Goal: Task Accomplishment & Management: Manage account settings

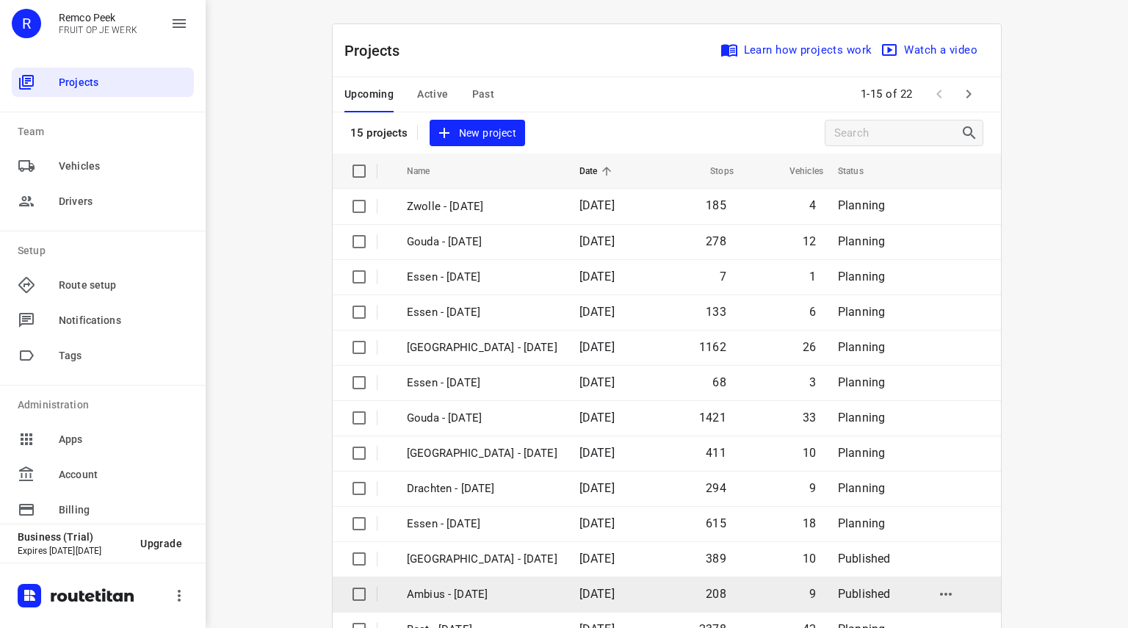
click at [445, 594] on p "Ambius - [DATE]" at bounding box center [482, 594] width 151 height 17
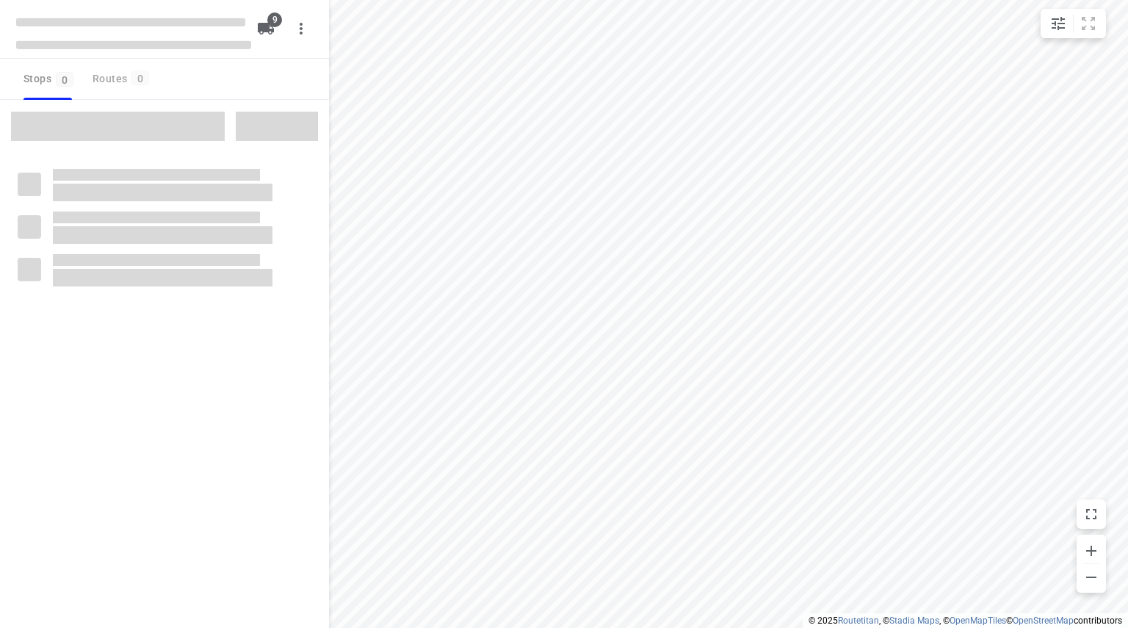
checkbox input "true"
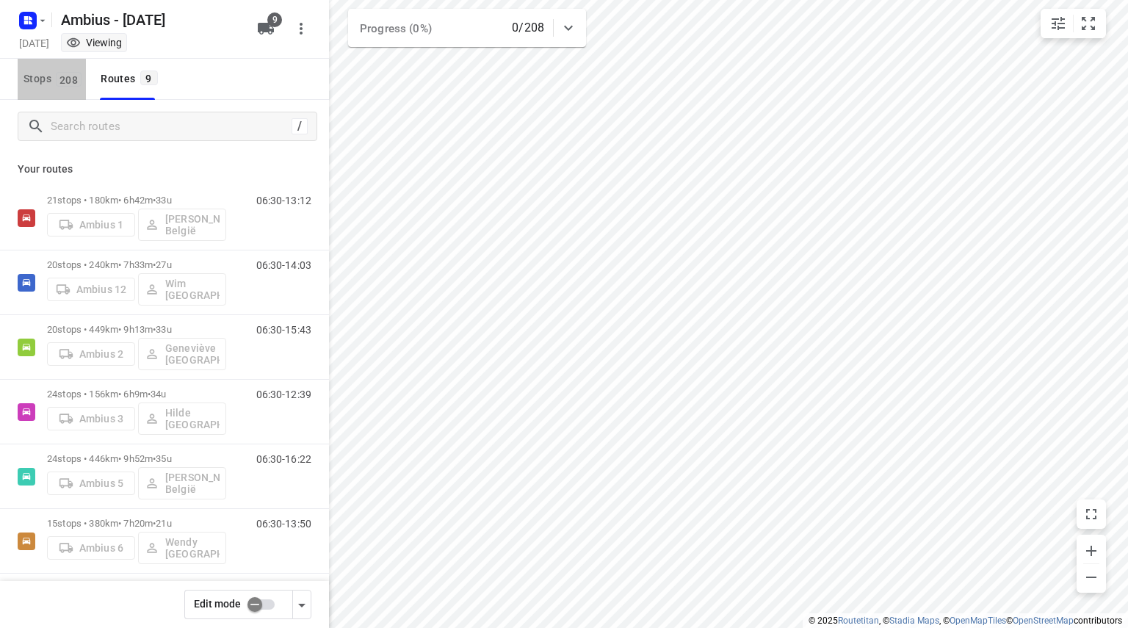
click at [68, 84] on span "208" at bounding box center [69, 79] width 26 height 15
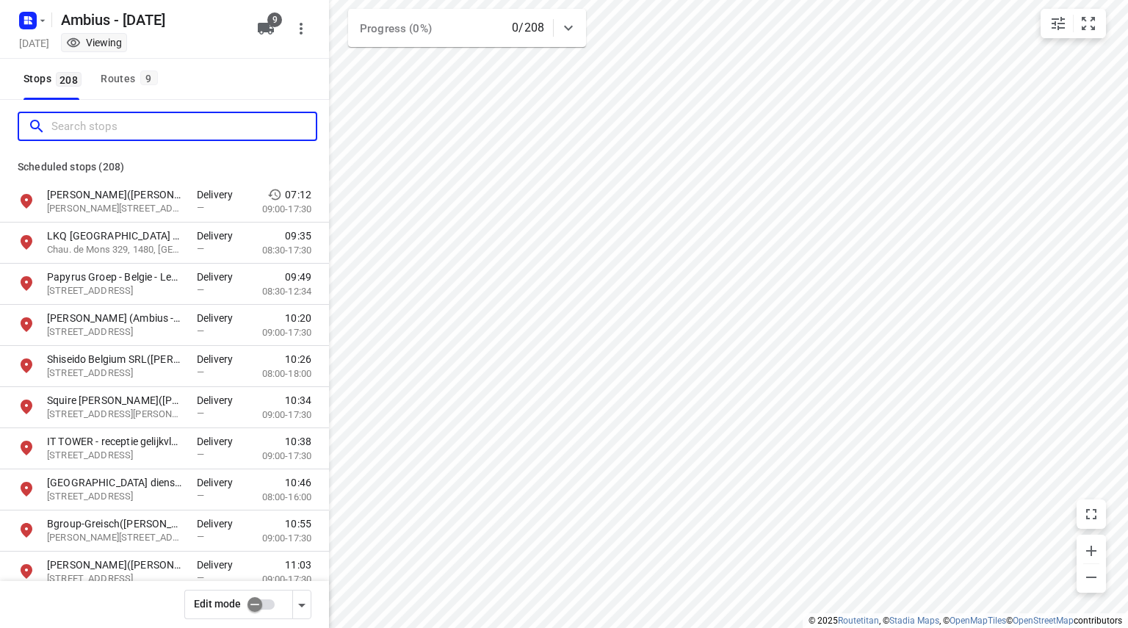
click at [96, 126] on input "Search stops" at bounding box center [183, 126] width 264 height 23
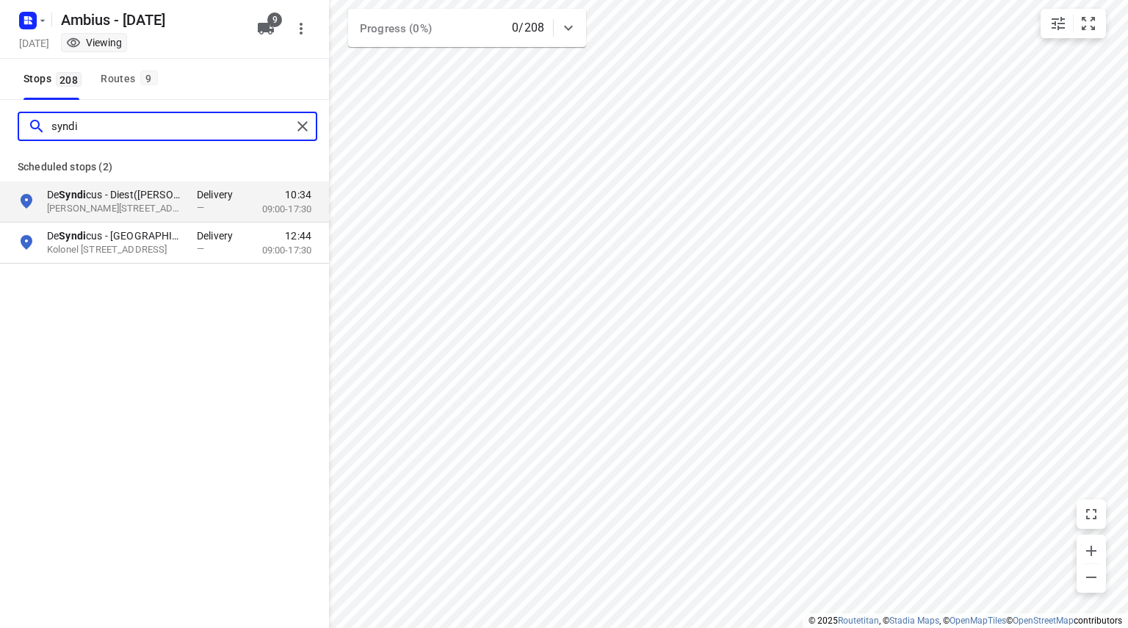
type input "syndi"
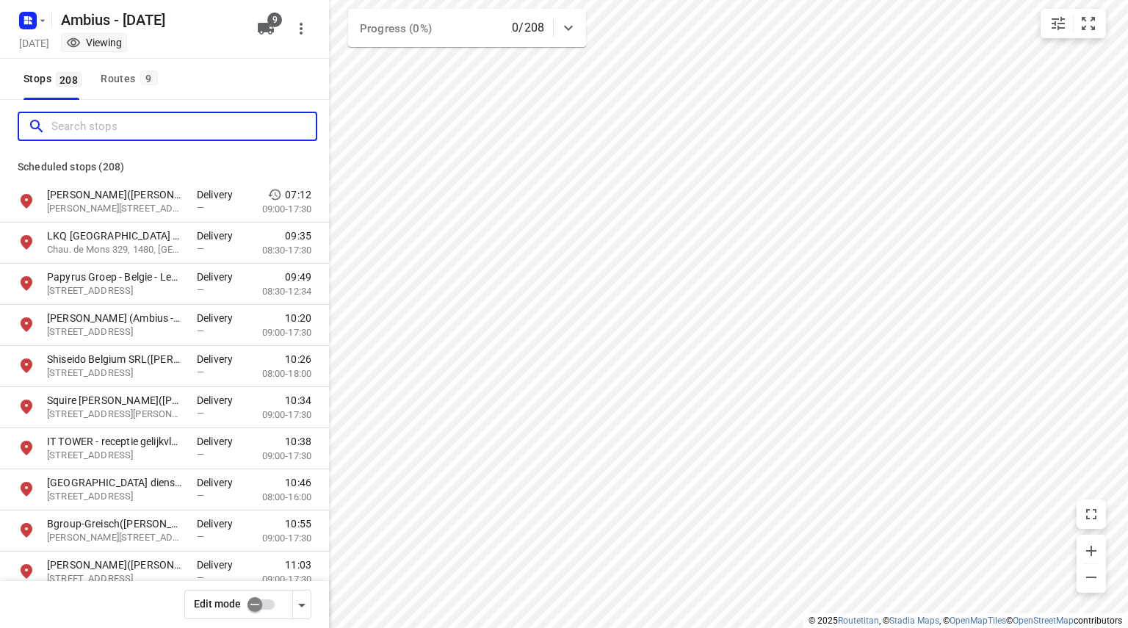
click at [93, 128] on input "Search stops" at bounding box center [183, 126] width 264 height 23
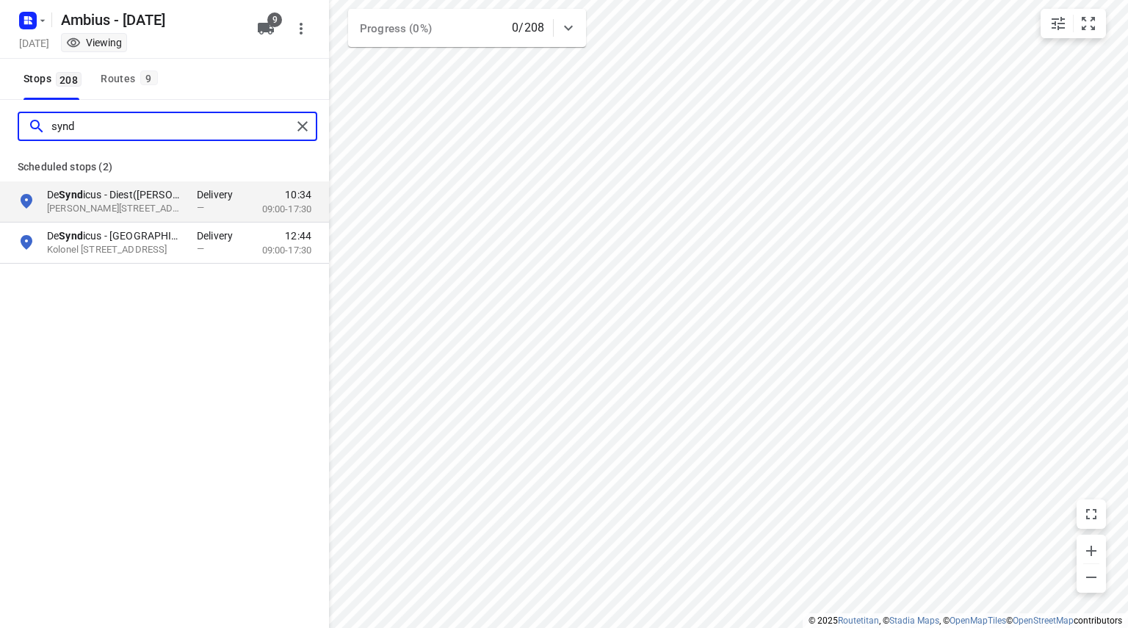
type input "synd"
click at [131, 80] on div "Routes 9" at bounding box center [131, 79] width 61 height 18
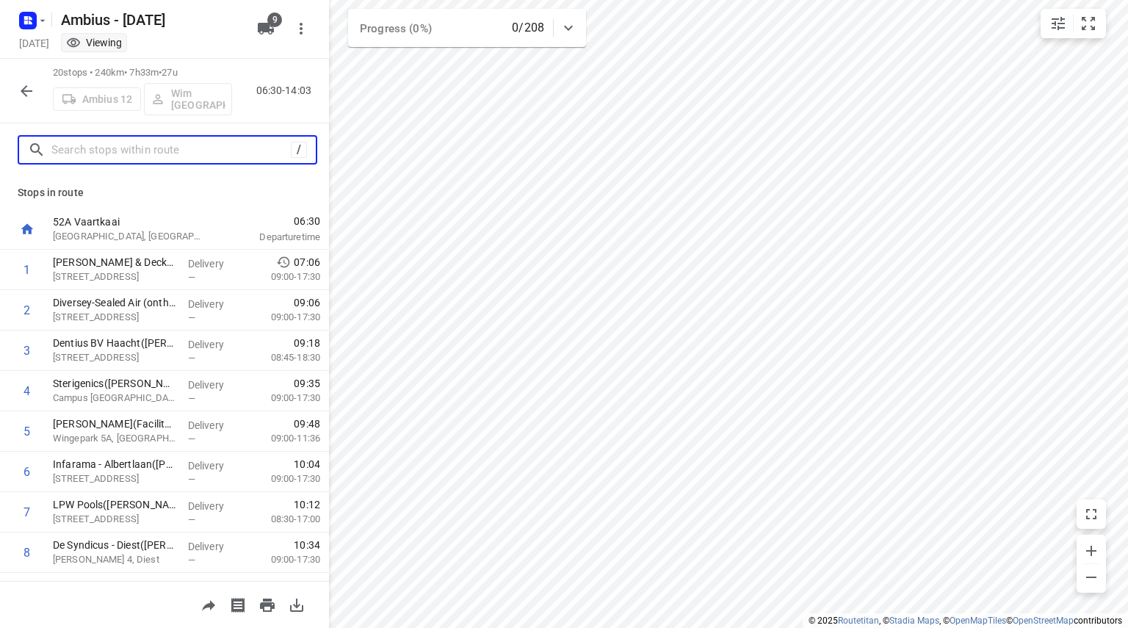
click at [112, 140] on input "text" at bounding box center [170, 150] width 239 height 23
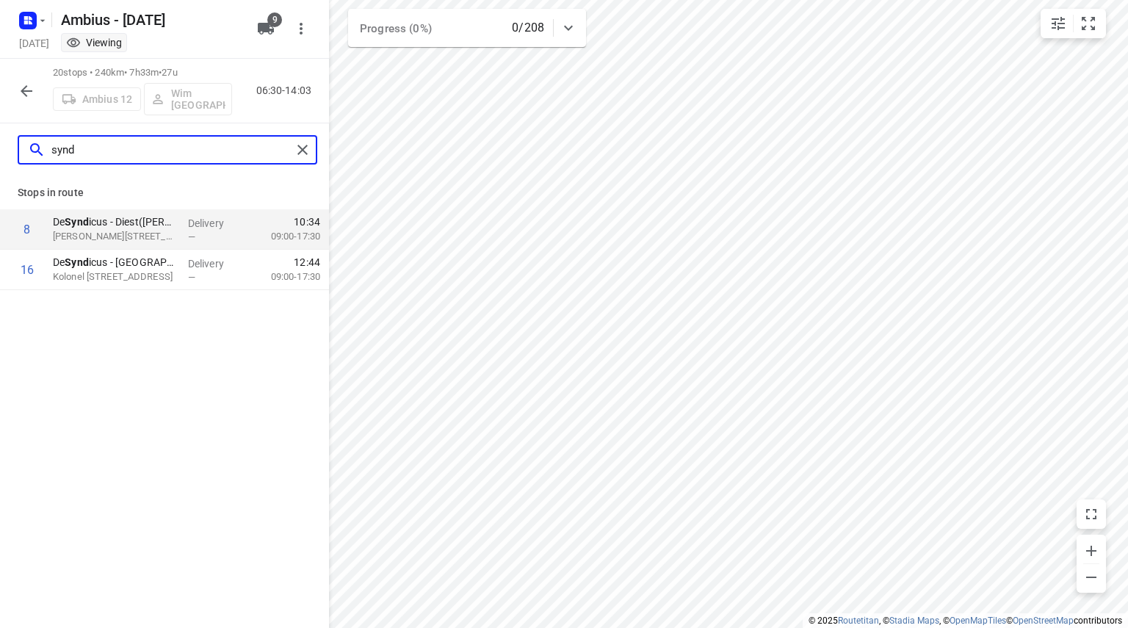
type input "synd"
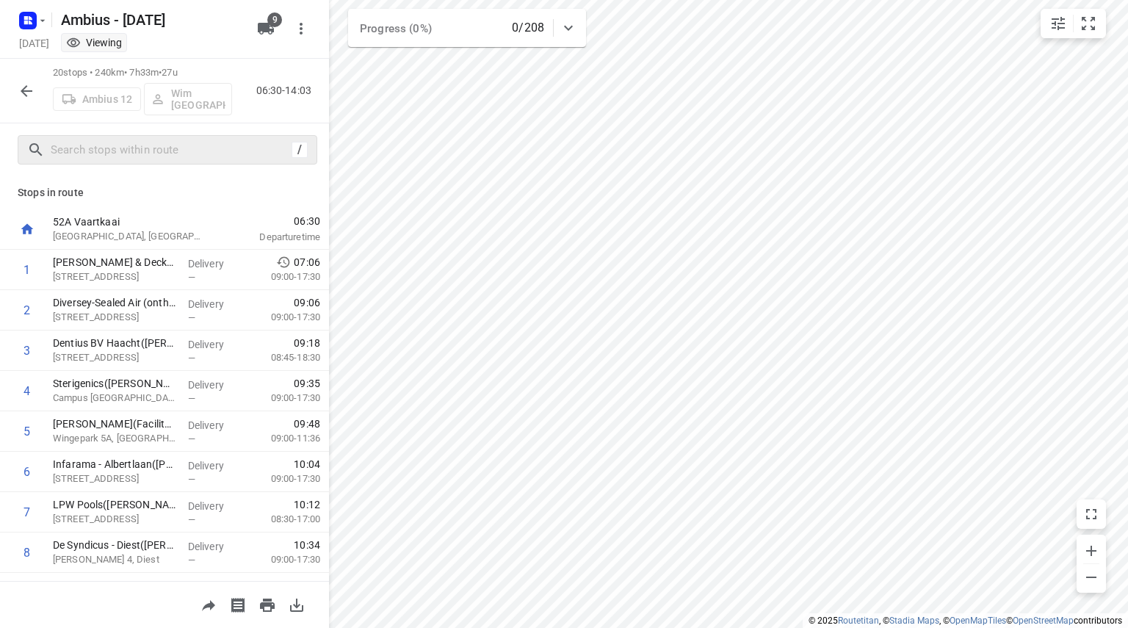
click at [18, 90] on icon "button" at bounding box center [27, 91] width 18 height 18
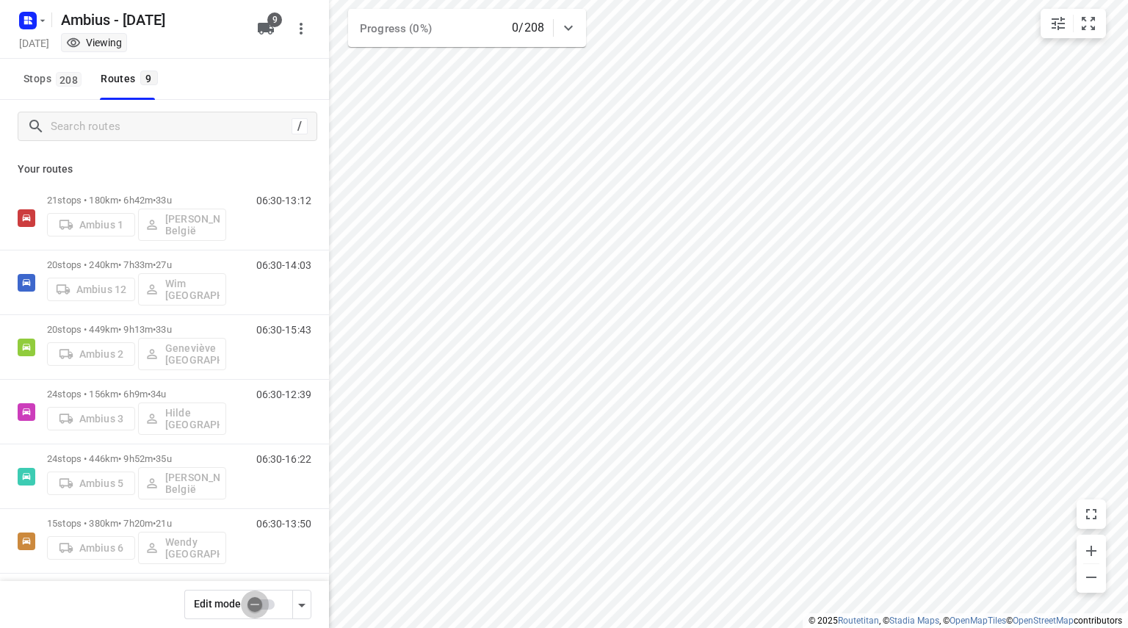
click at [259, 610] on input "checkbox" at bounding box center [255, 604] width 84 height 28
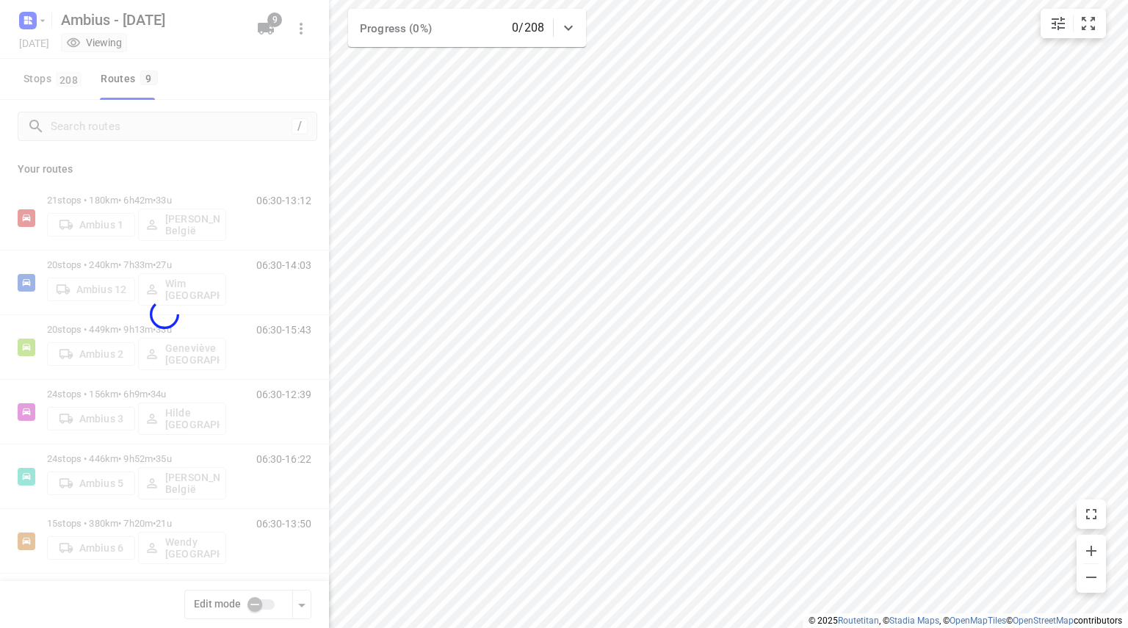
checkbox input "true"
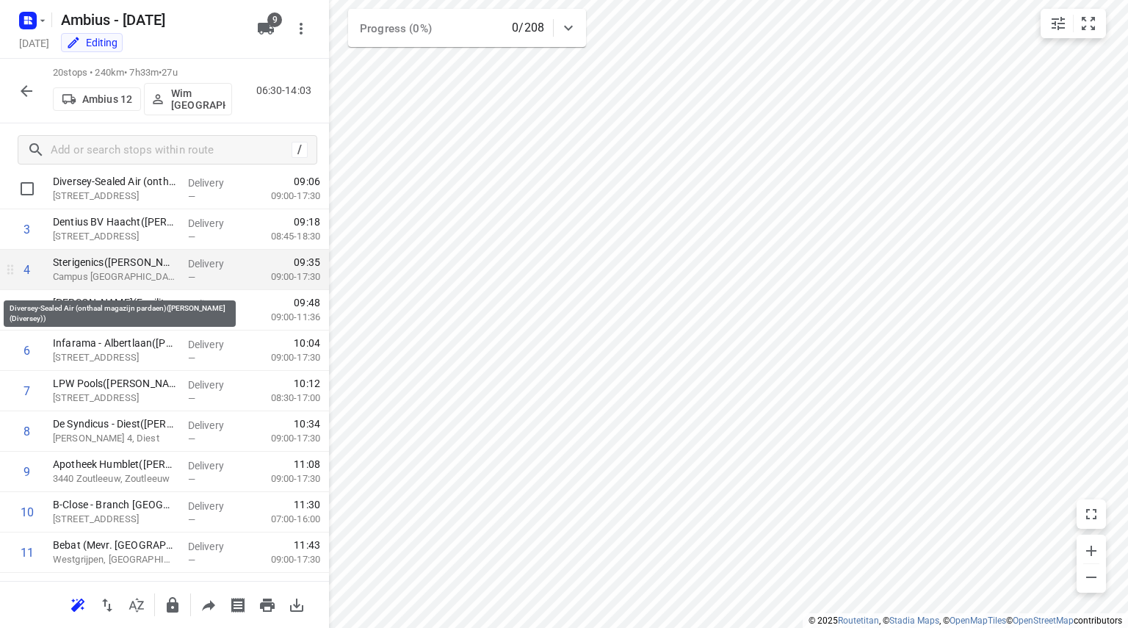
scroll to position [147, 0]
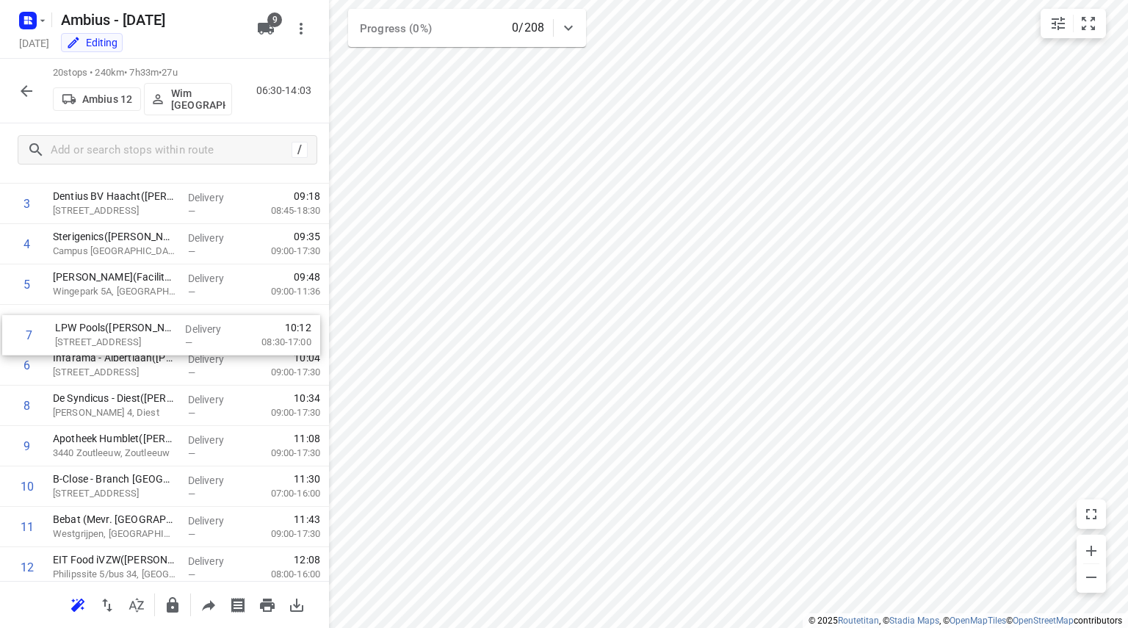
drag, startPoint x: 85, startPoint y: 369, endPoint x: 87, endPoint y: 333, distance: 36.0
click at [87, 333] on div "1 Stanley Black & Decker(Nathalie Van Praag (Stanley)) Industrieweg 16/2, Boort…" at bounding box center [164, 507] width 329 height 808
drag, startPoint x: 87, startPoint y: 364, endPoint x: 91, endPoint y: 333, distance: 31.9
click at [91, 333] on div "1 Stanley Black & Decker(Nathalie Van Praag (Stanley)) Industrieweg 16/2, Boort…" at bounding box center [164, 507] width 329 height 808
click at [26, 87] on icon "button" at bounding box center [27, 91] width 18 height 18
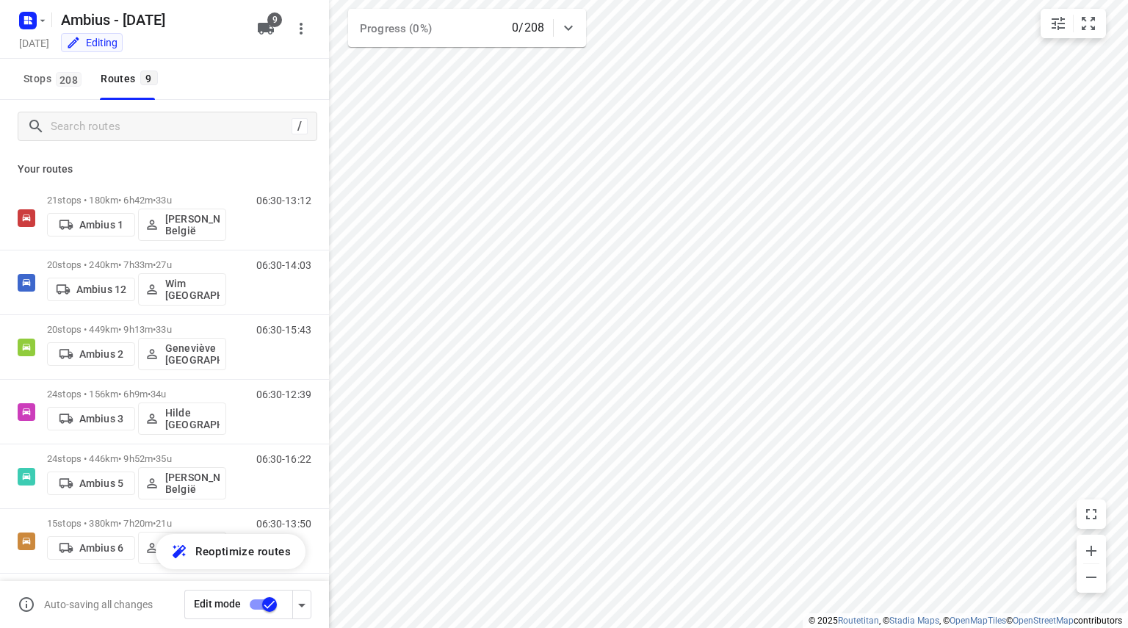
click at [303, 606] on icon "button" at bounding box center [302, 605] width 18 height 18
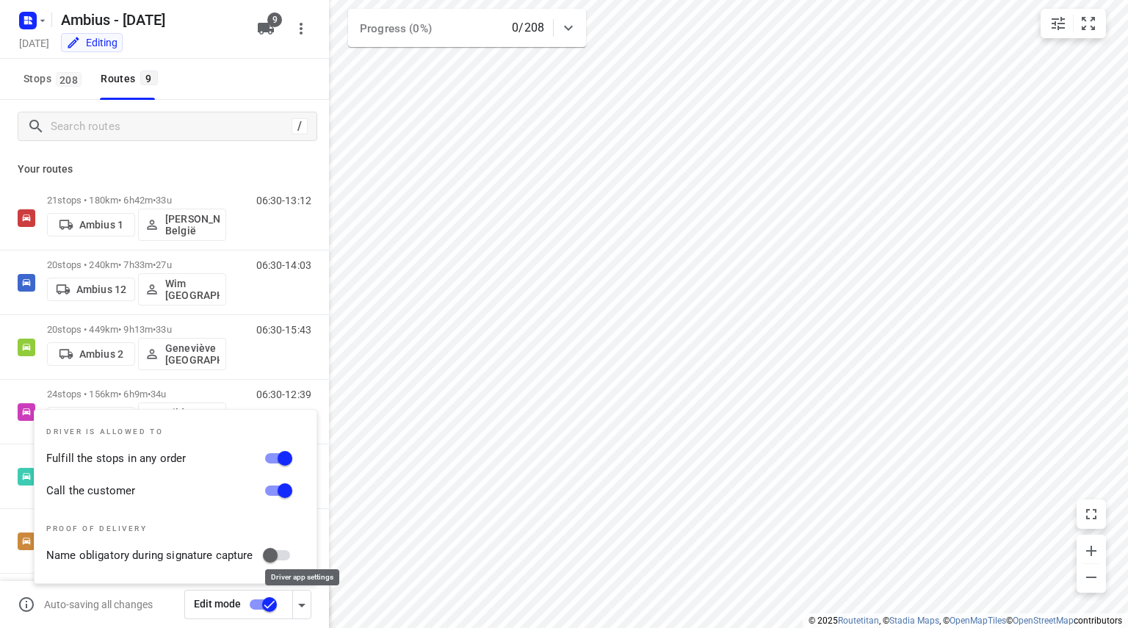
click at [303, 606] on icon "button" at bounding box center [302, 605] width 18 height 18
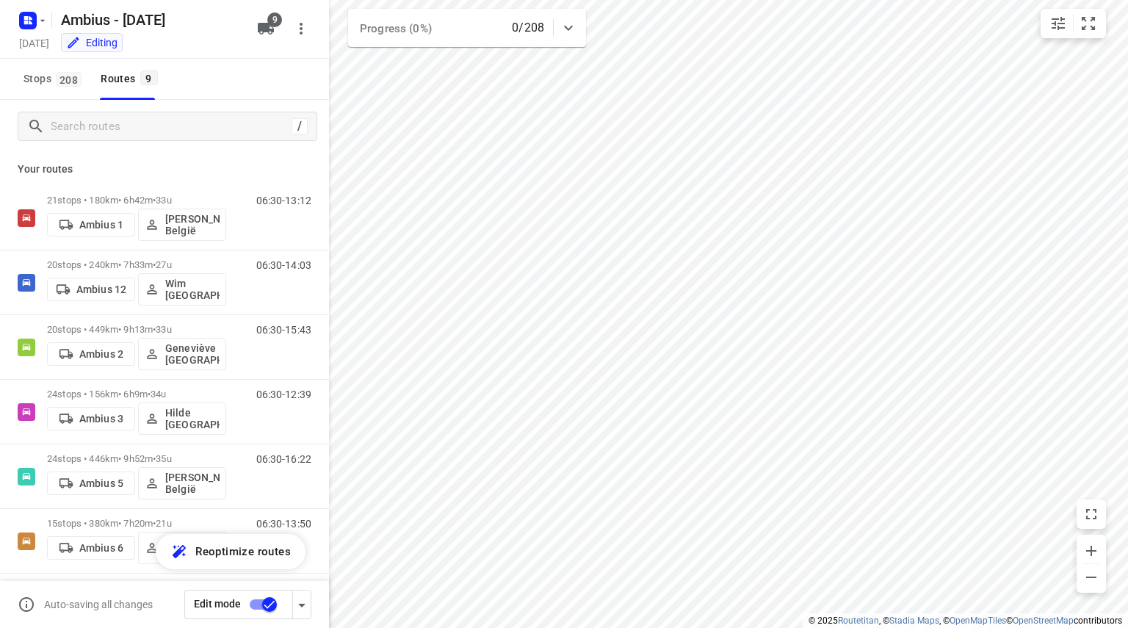
click at [271, 604] on input "checkbox" at bounding box center [270, 604] width 84 height 28
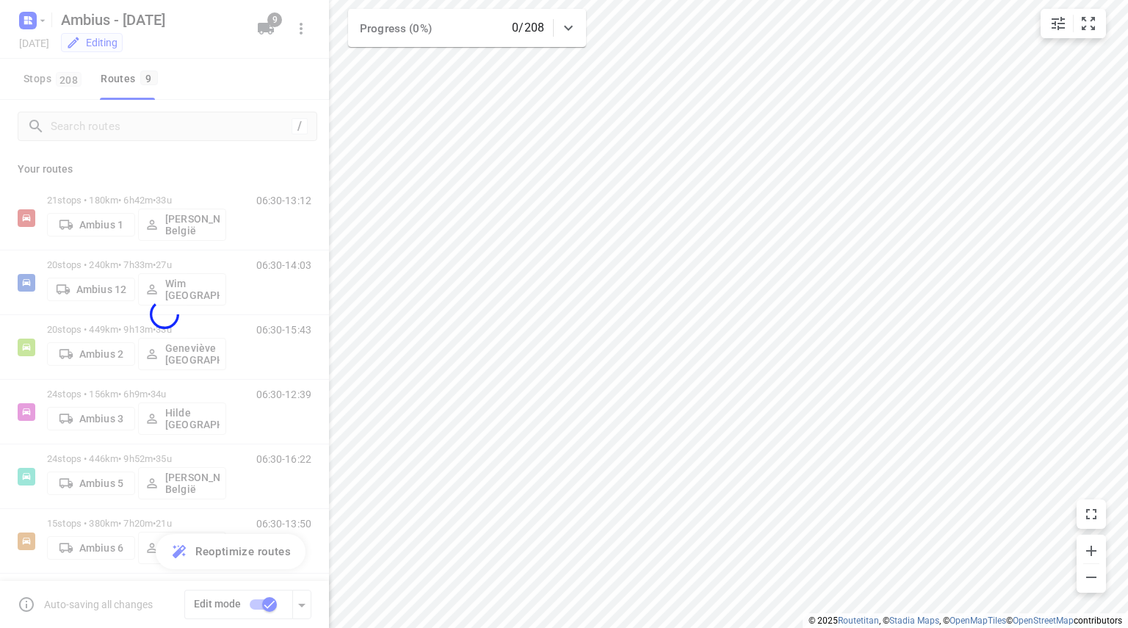
checkbox input "false"
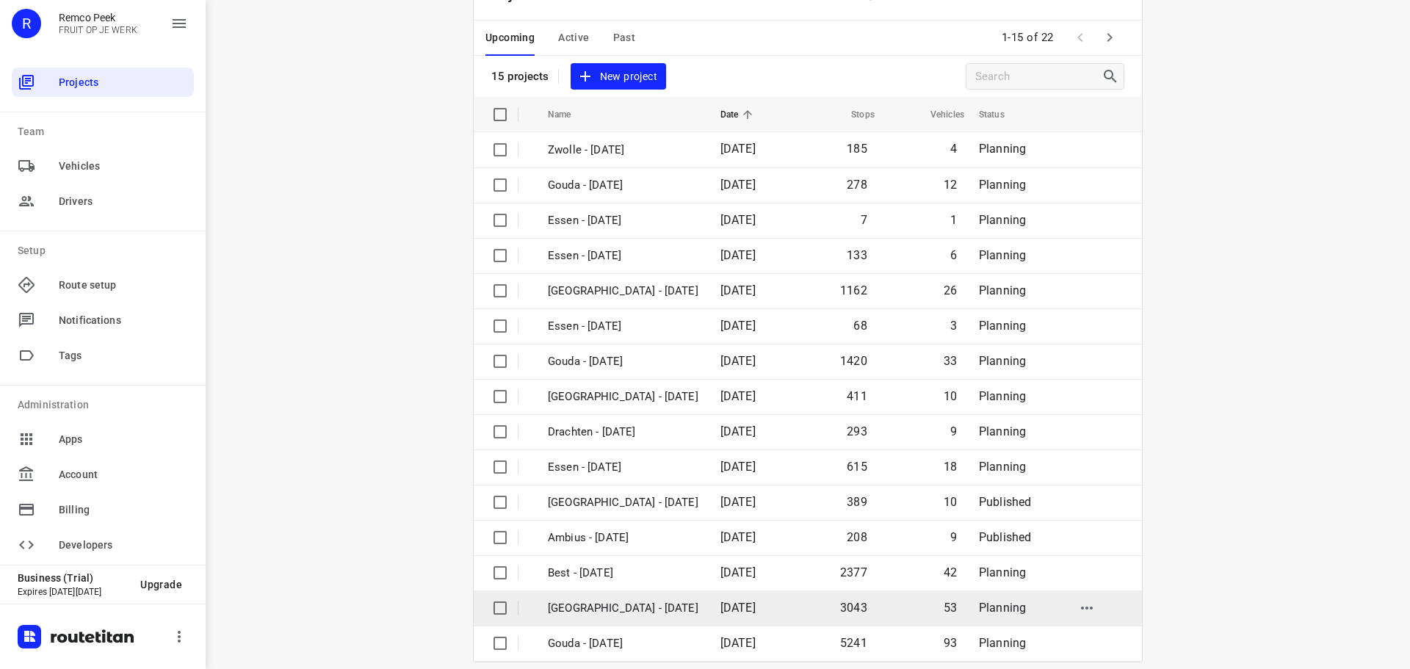
scroll to position [73, 0]
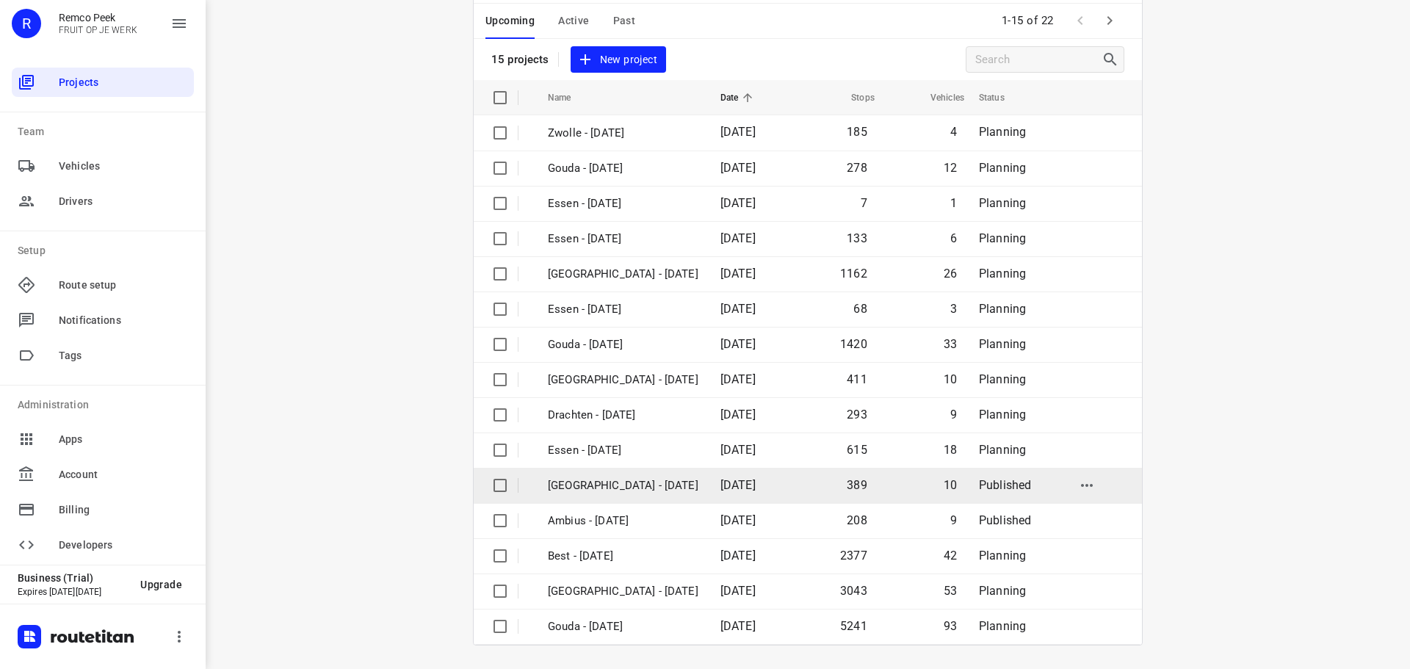
click at [604, 474] on td "[GEOGRAPHIC_DATA] - [DATE]" at bounding box center [620, 485] width 175 height 35
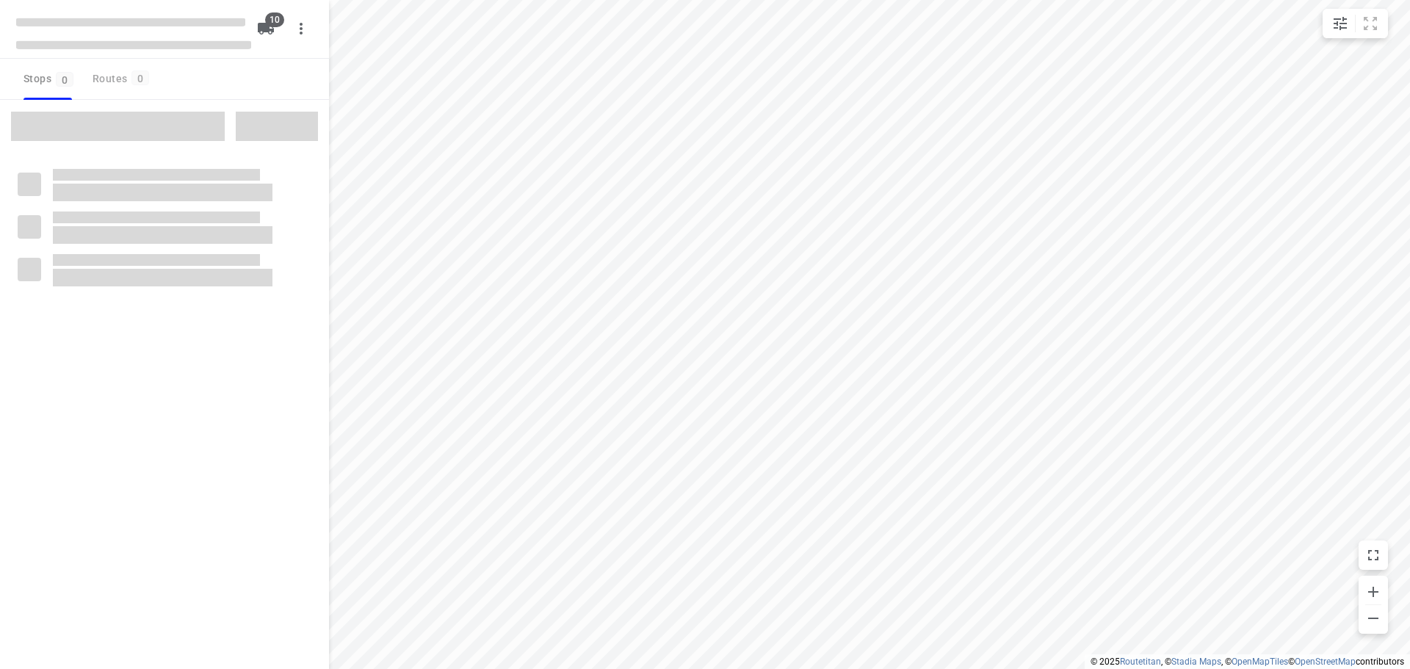
checkbox input "true"
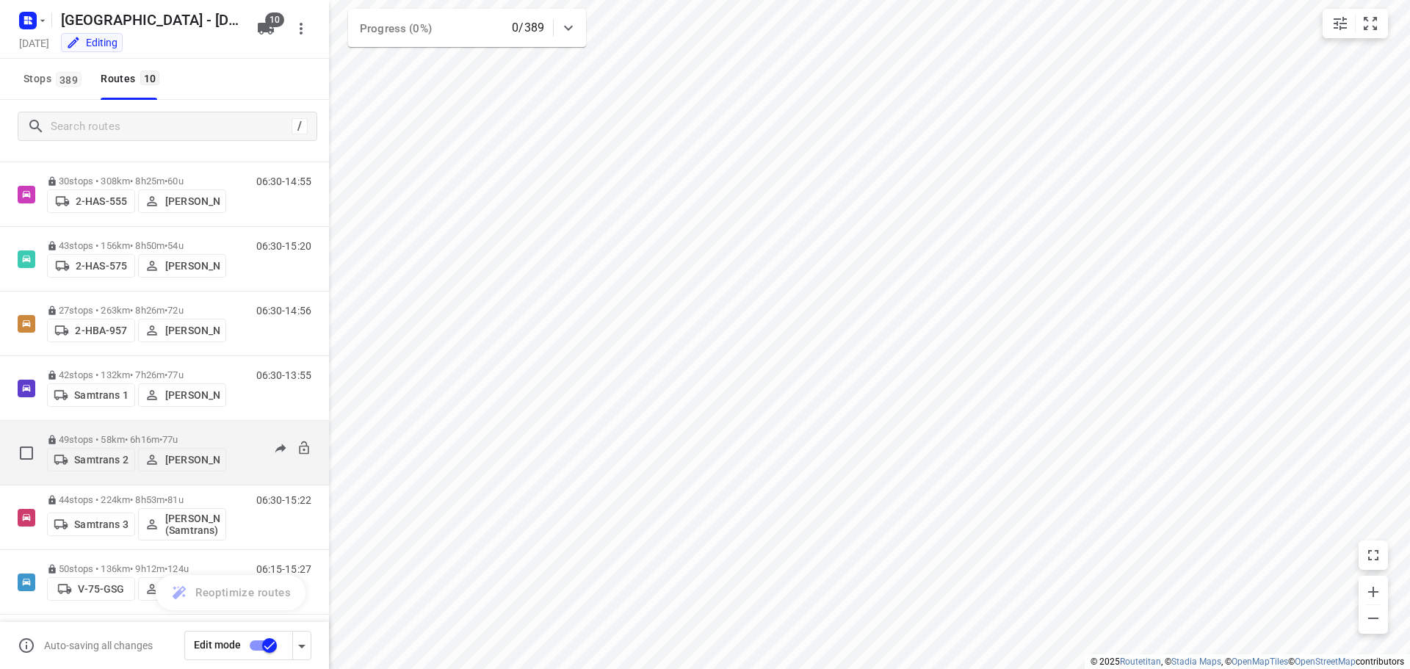
scroll to position [225, 0]
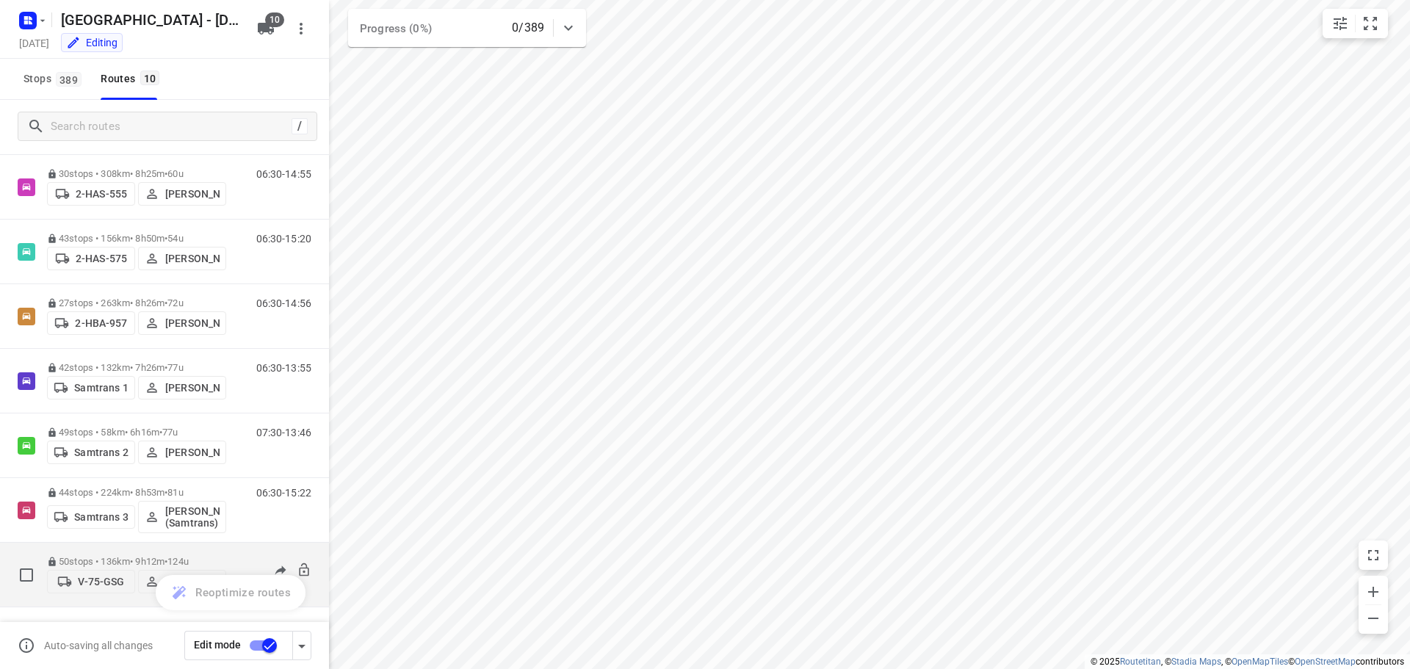
click at [181, 557] on span "124u" at bounding box center [177, 561] width 21 height 11
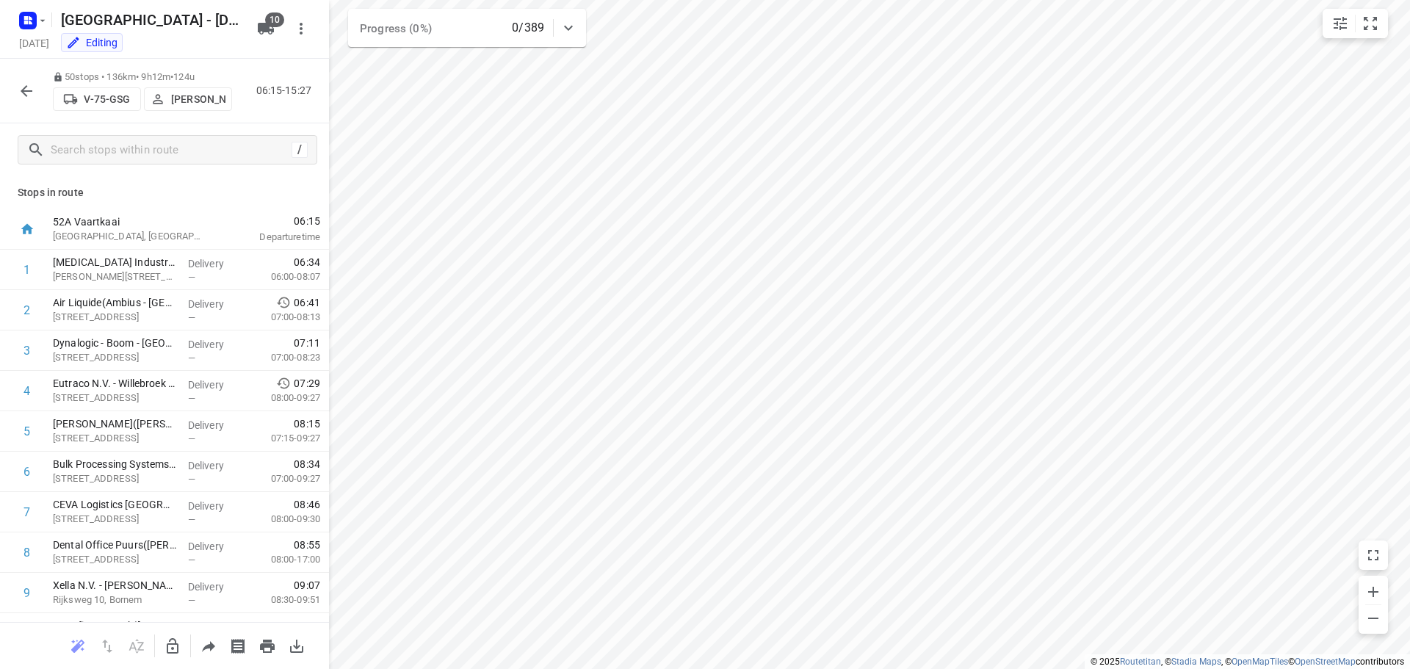
click at [156, 70] on p "50 stops • 136km • 9h12m • 124u" at bounding box center [142, 77] width 179 height 14
drag, startPoint x: 257, startPoint y: 318, endPoint x: 267, endPoint y: 319, distance: 9.6
click at [267, 319] on p "07:00-08:13" at bounding box center [283, 317] width 73 height 15
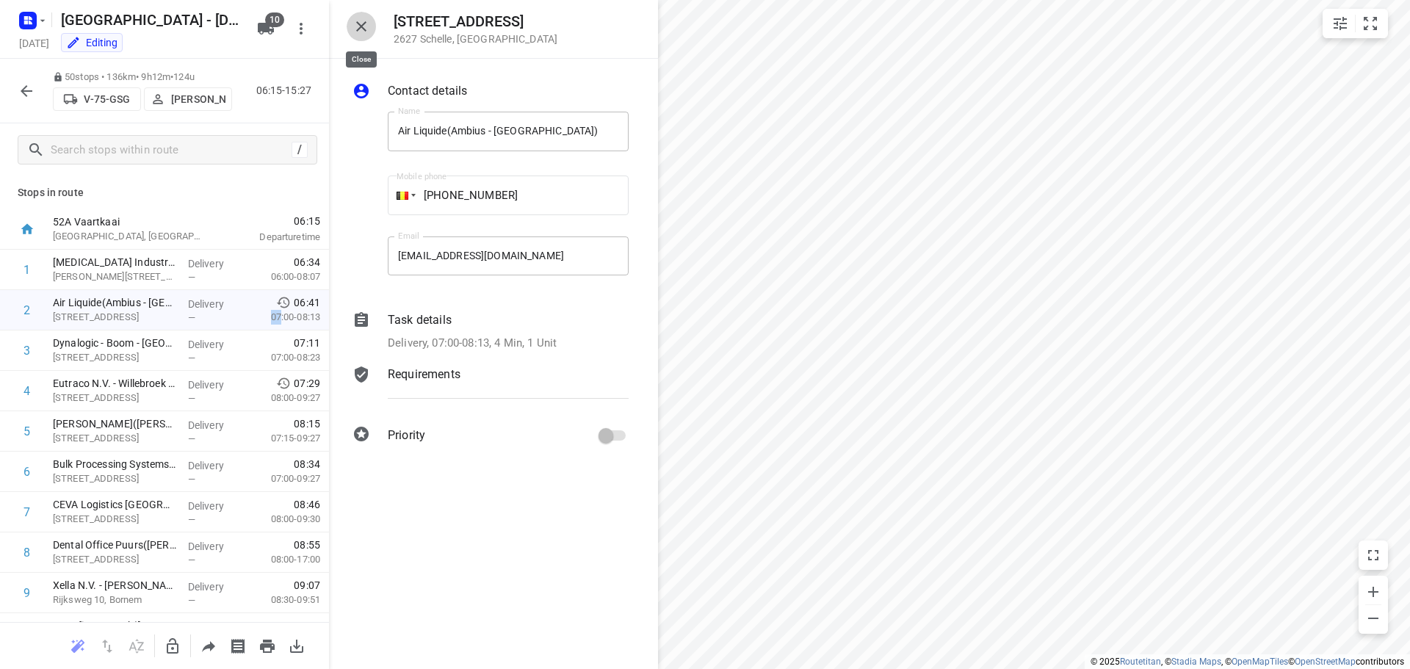
click at [363, 18] on icon "button" at bounding box center [361, 27] width 18 height 18
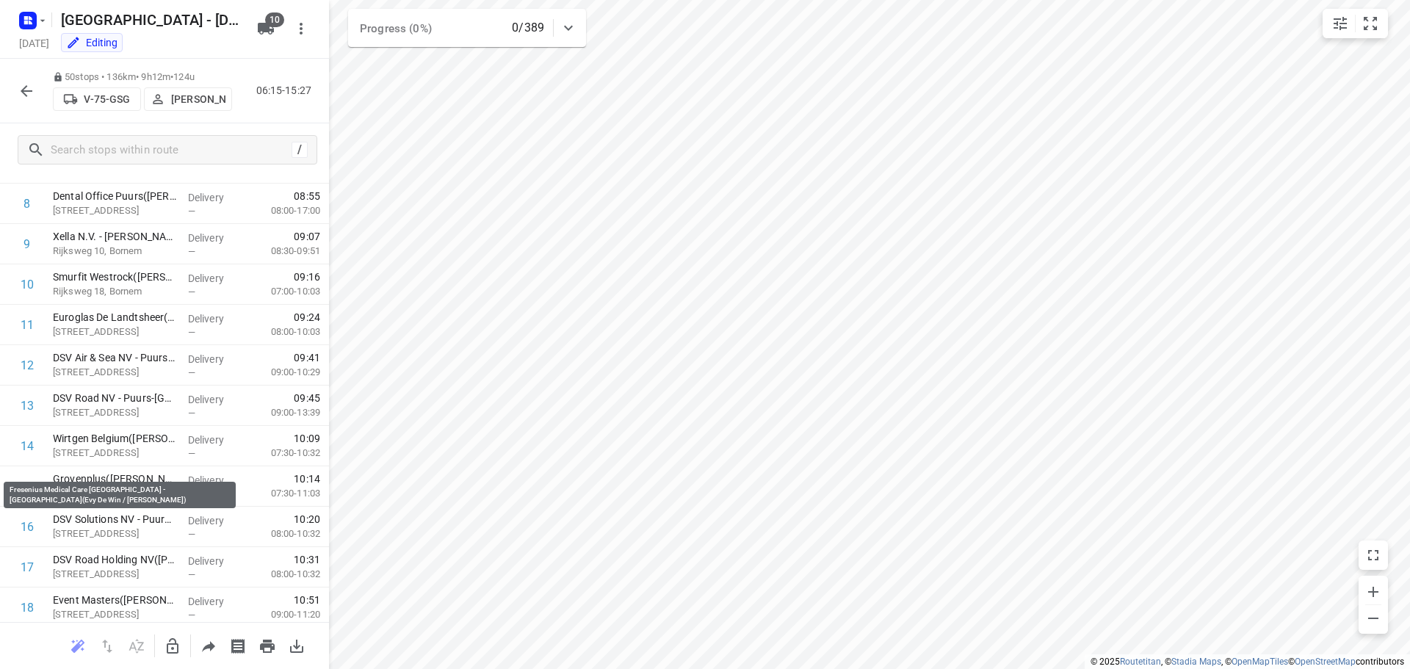
scroll to position [587, 0]
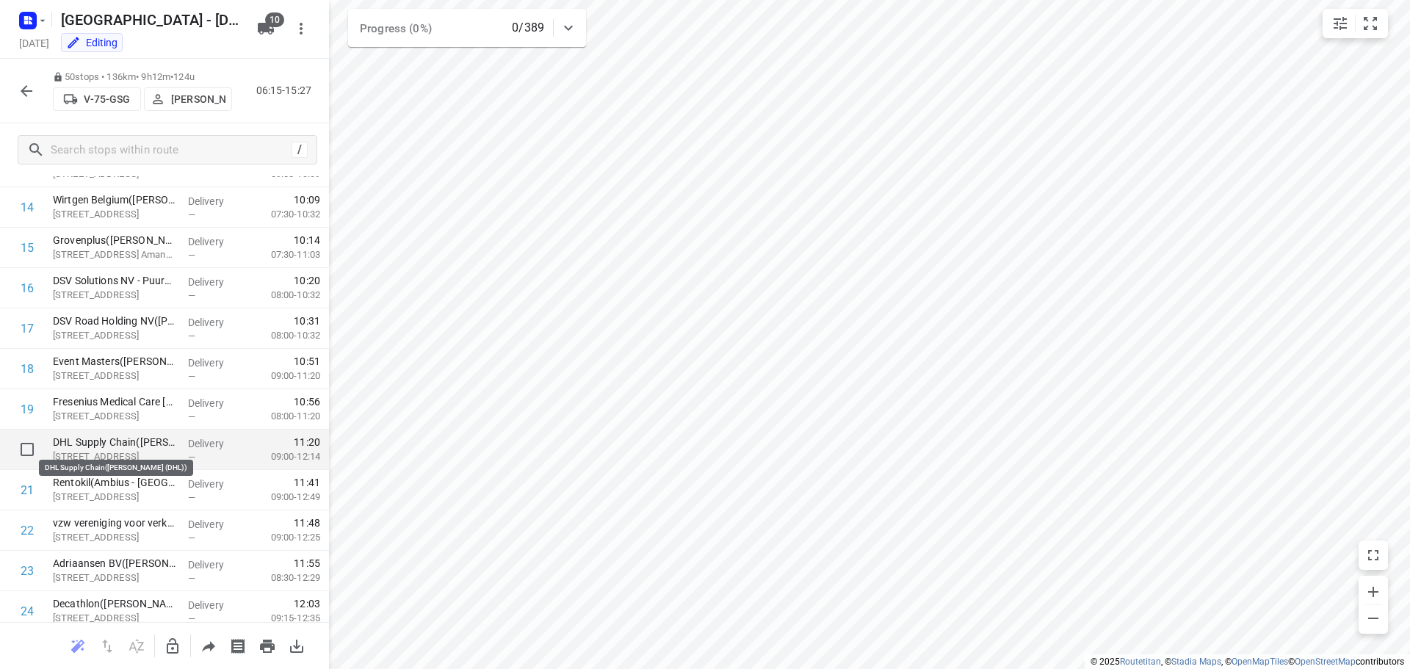
click at [88, 446] on p "DHL Supply Chain([PERSON_NAME] (DHL))" at bounding box center [114, 442] width 123 height 15
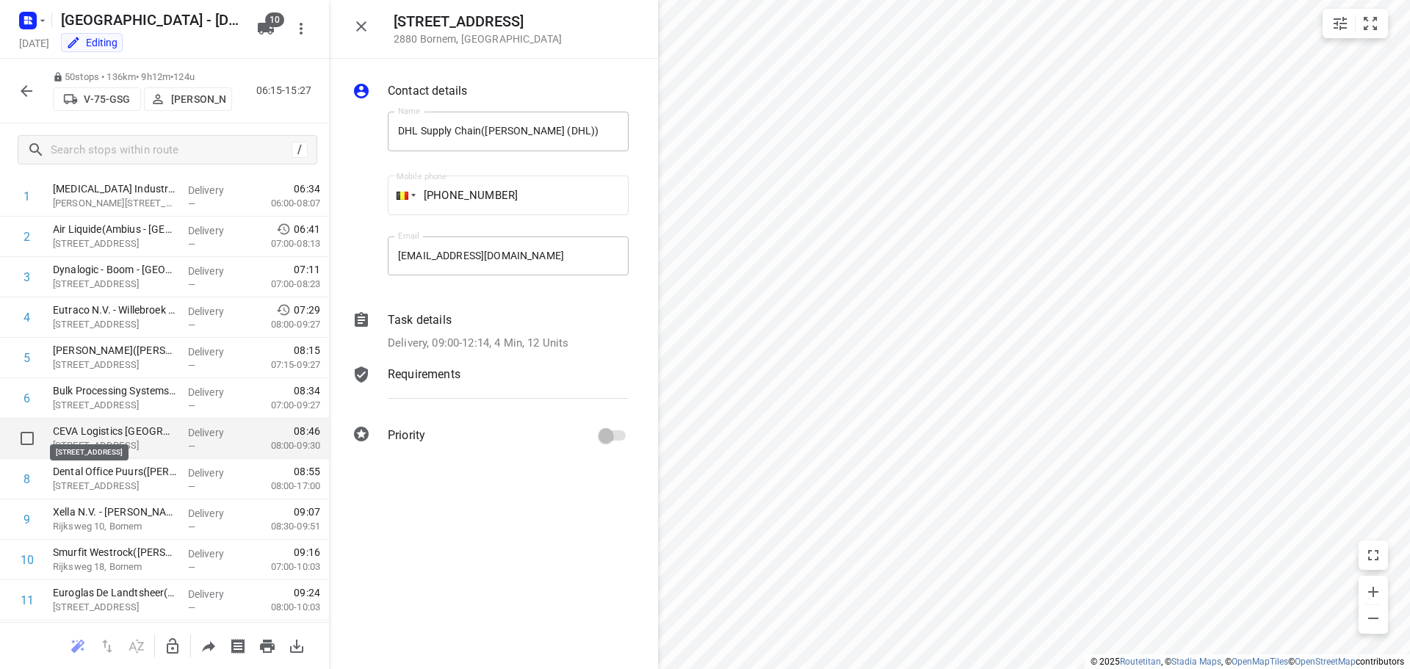
scroll to position [220, 0]
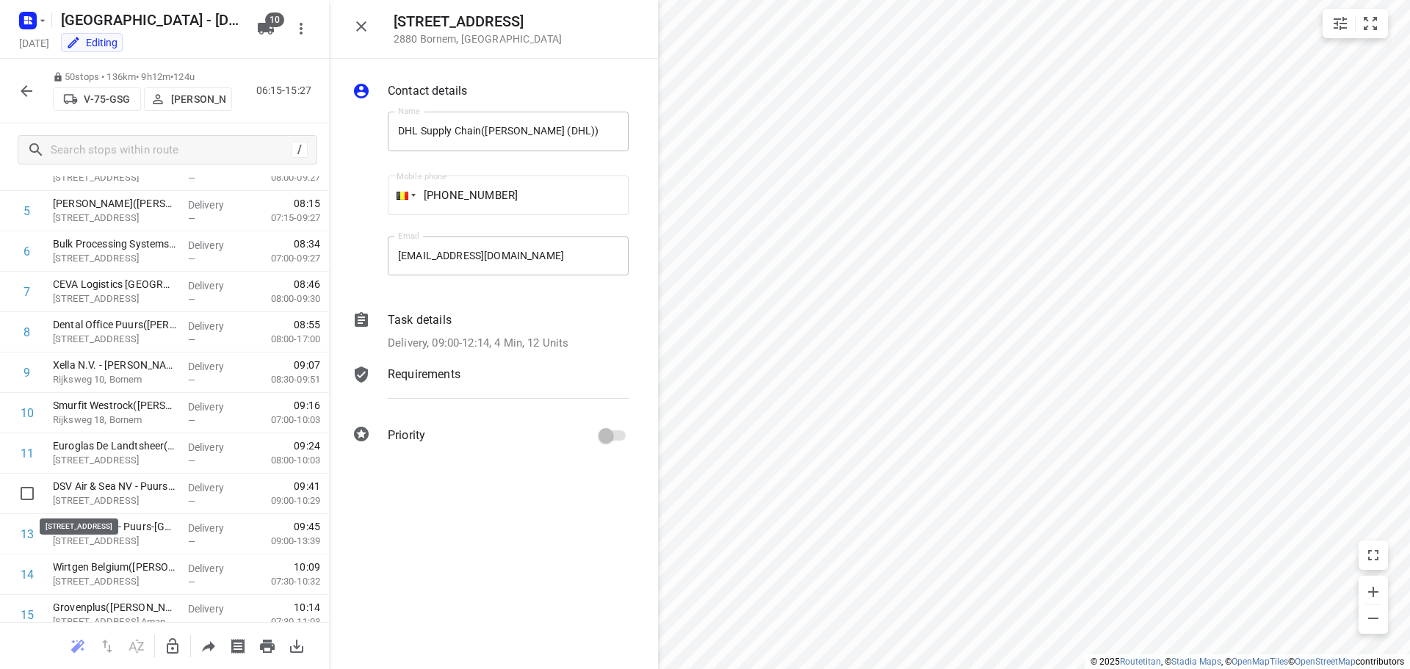
drag, startPoint x: 97, startPoint y: 496, endPoint x: 363, endPoint y: 505, distance: 266.0
click at [97, 496] on p "[STREET_ADDRESS]" at bounding box center [114, 500] width 123 height 15
click at [355, 21] on icon "button" at bounding box center [361, 27] width 18 height 18
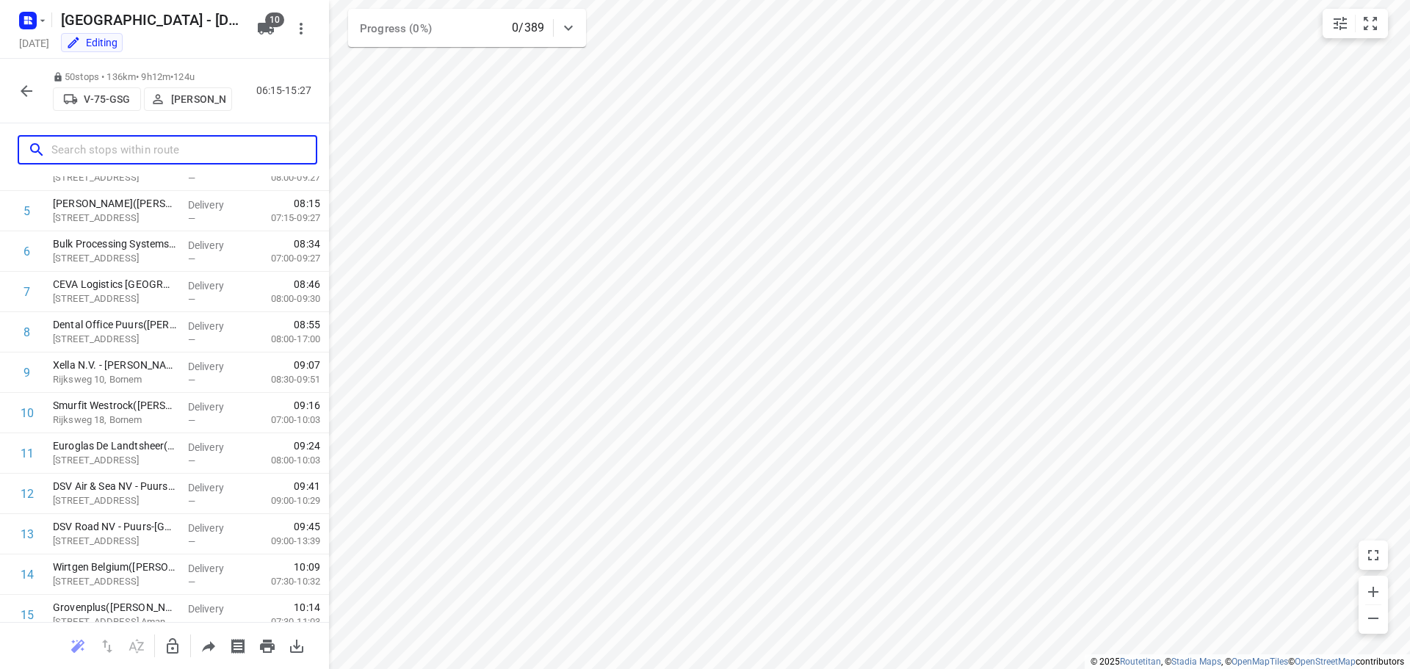
click at [116, 155] on input "text" at bounding box center [183, 150] width 264 height 23
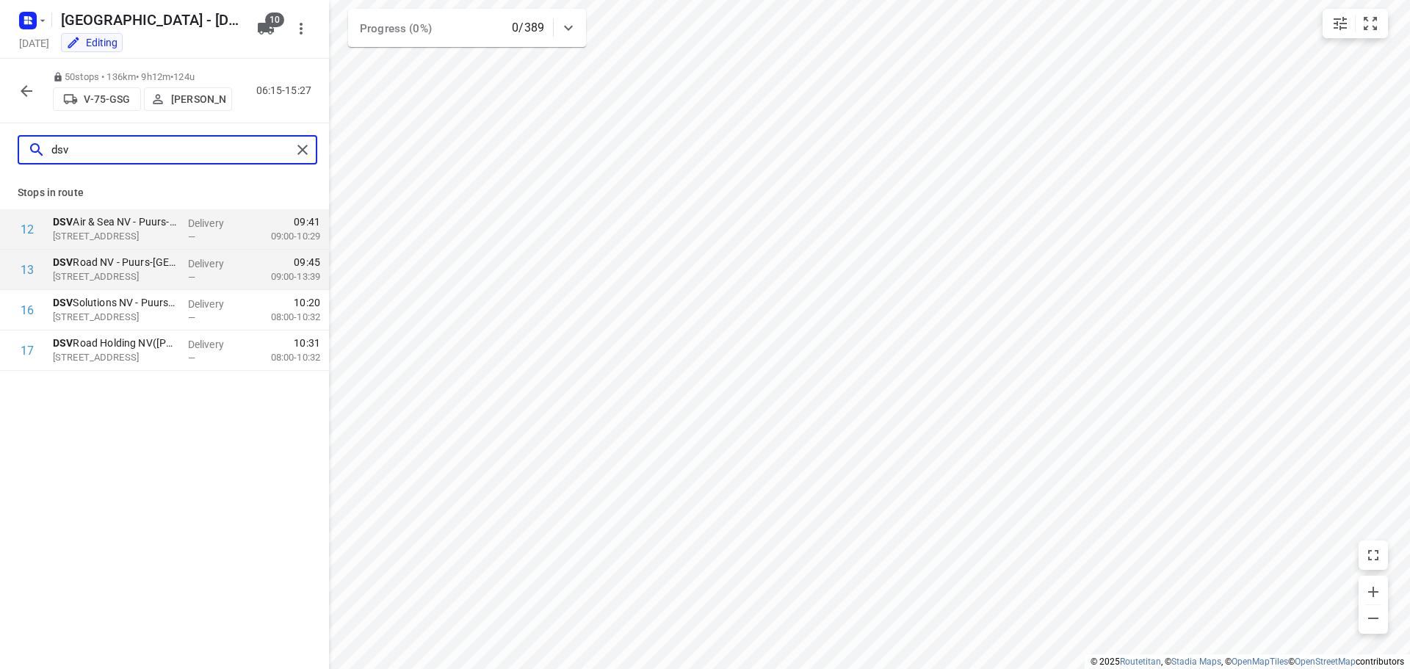
type input "dsv"
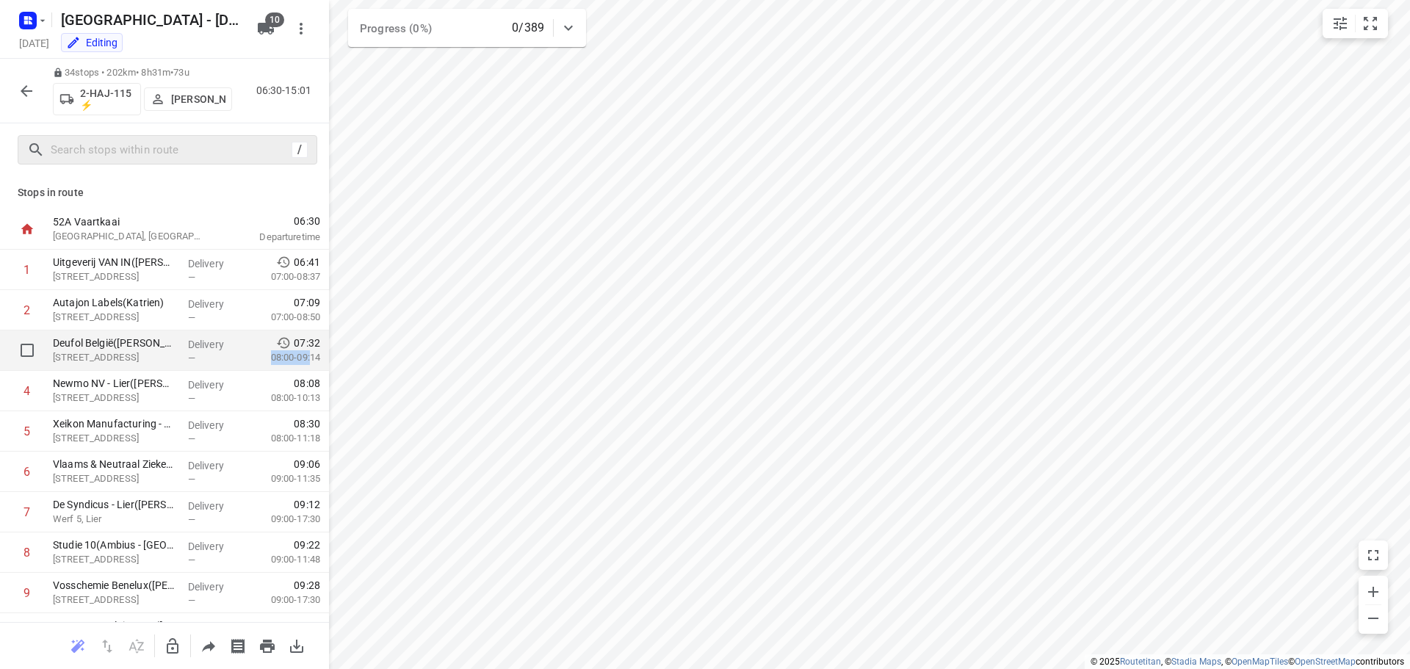
drag, startPoint x: 259, startPoint y: 359, endPoint x: 297, endPoint y: 359, distance: 38.2
click at [297, 359] on p "08:00-09:14" at bounding box center [283, 357] width 73 height 15
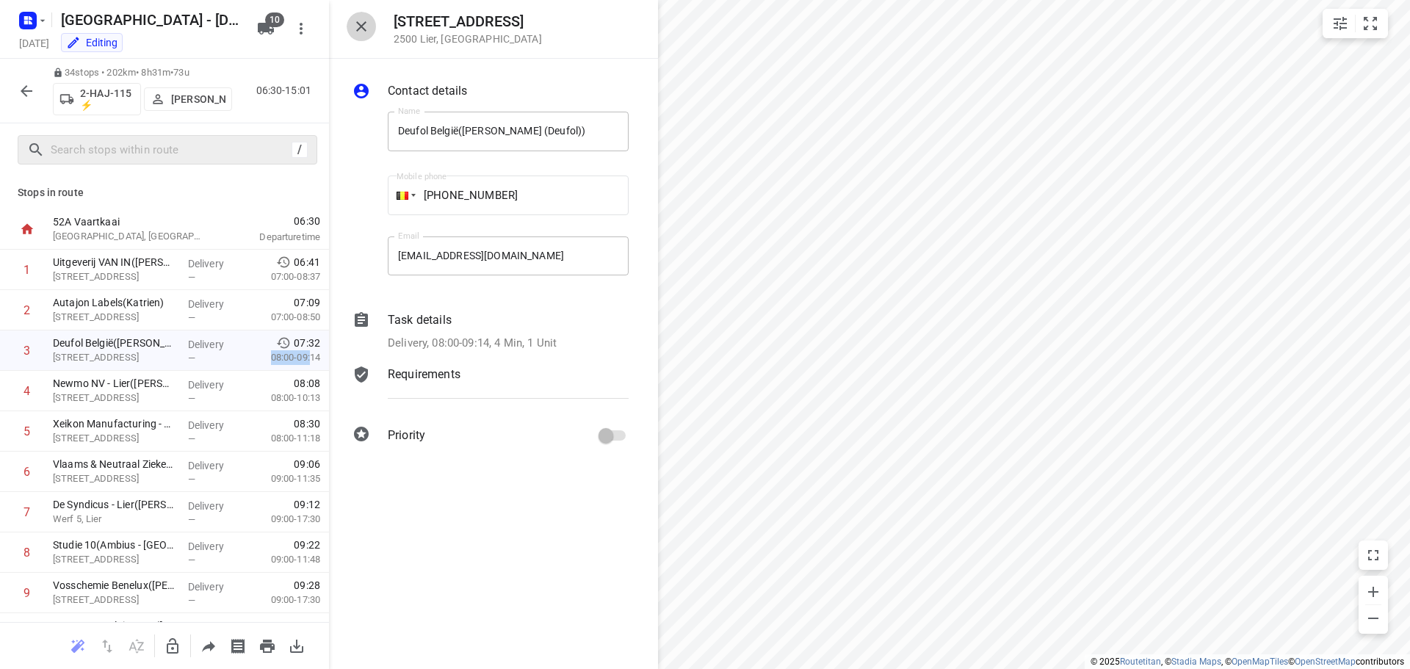
click at [361, 29] on icon "button" at bounding box center [361, 27] width 18 height 18
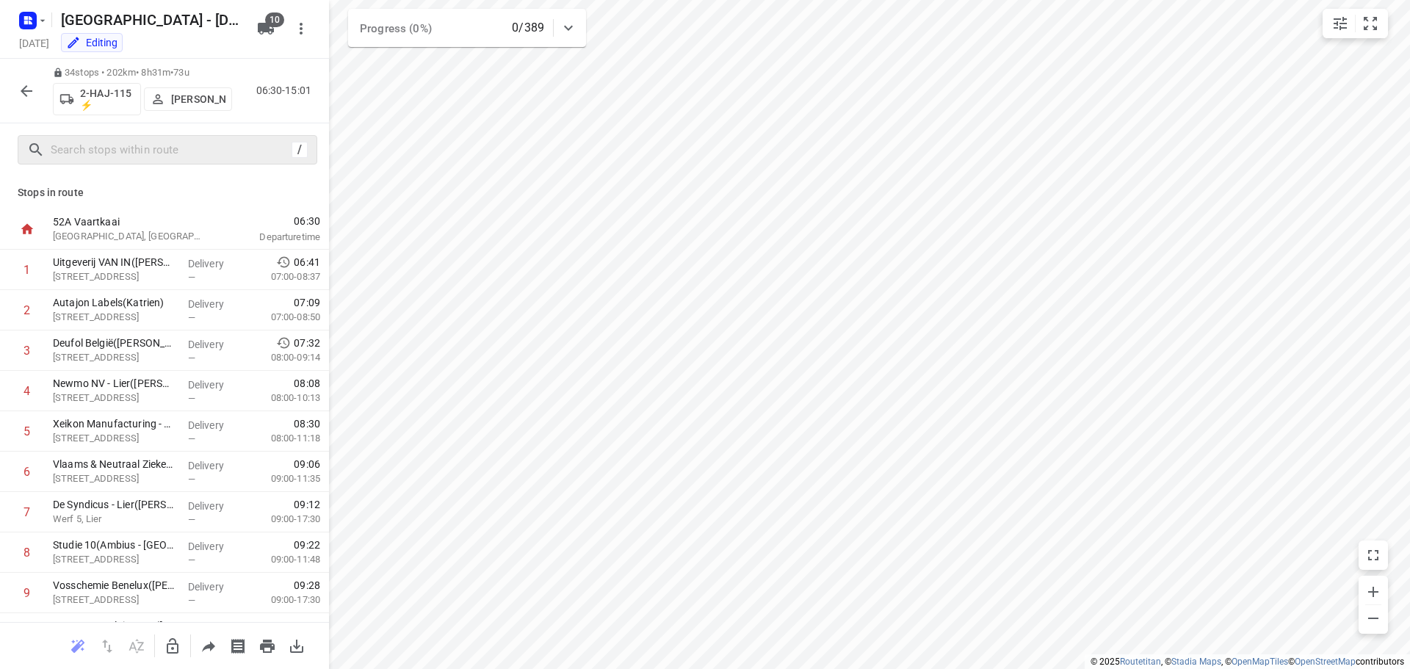
click at [198, 203] on div "Stops in route 52A Vaartkaai [GEOGRAPHIC_DATA], [GEOGRAPHIC_DATA] 06:30 Departu…" at bounding box center [164, 399] width 329 height 446
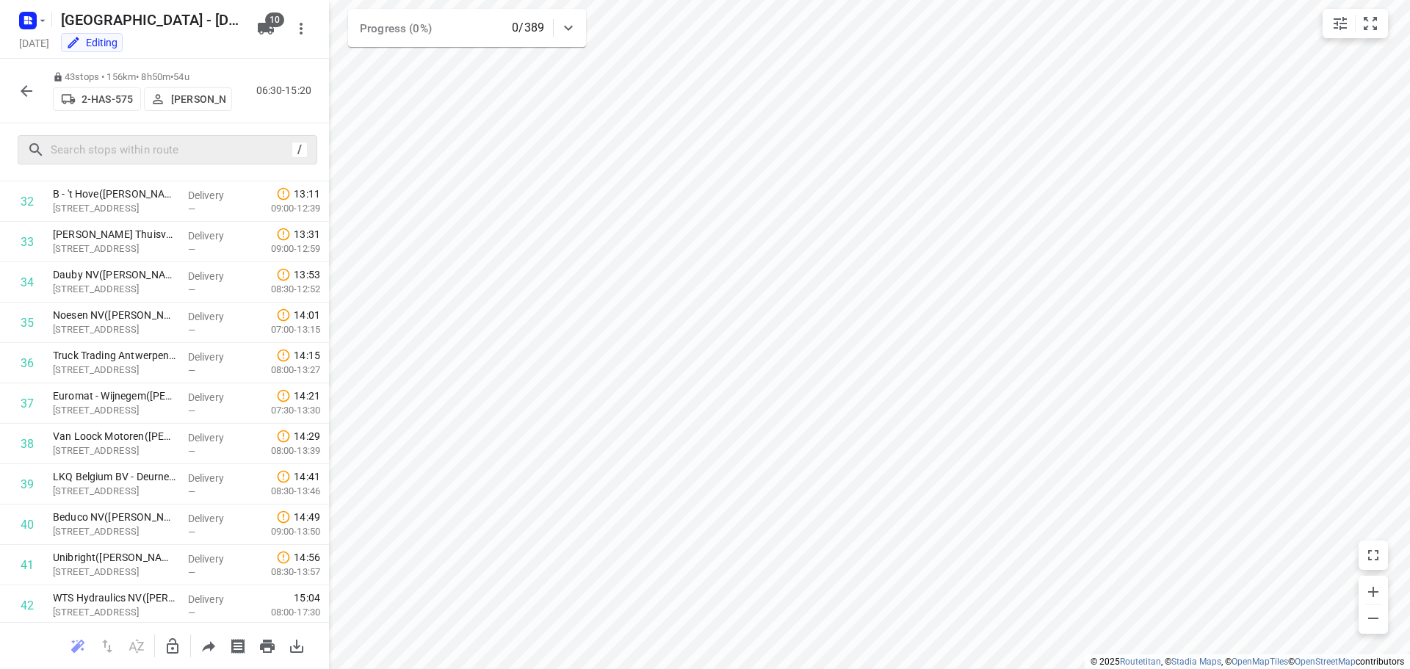
scroll to position [1405, 0]
click at [32, 91] on icon "button" at bounding box center [27, 91] width 12 height 12
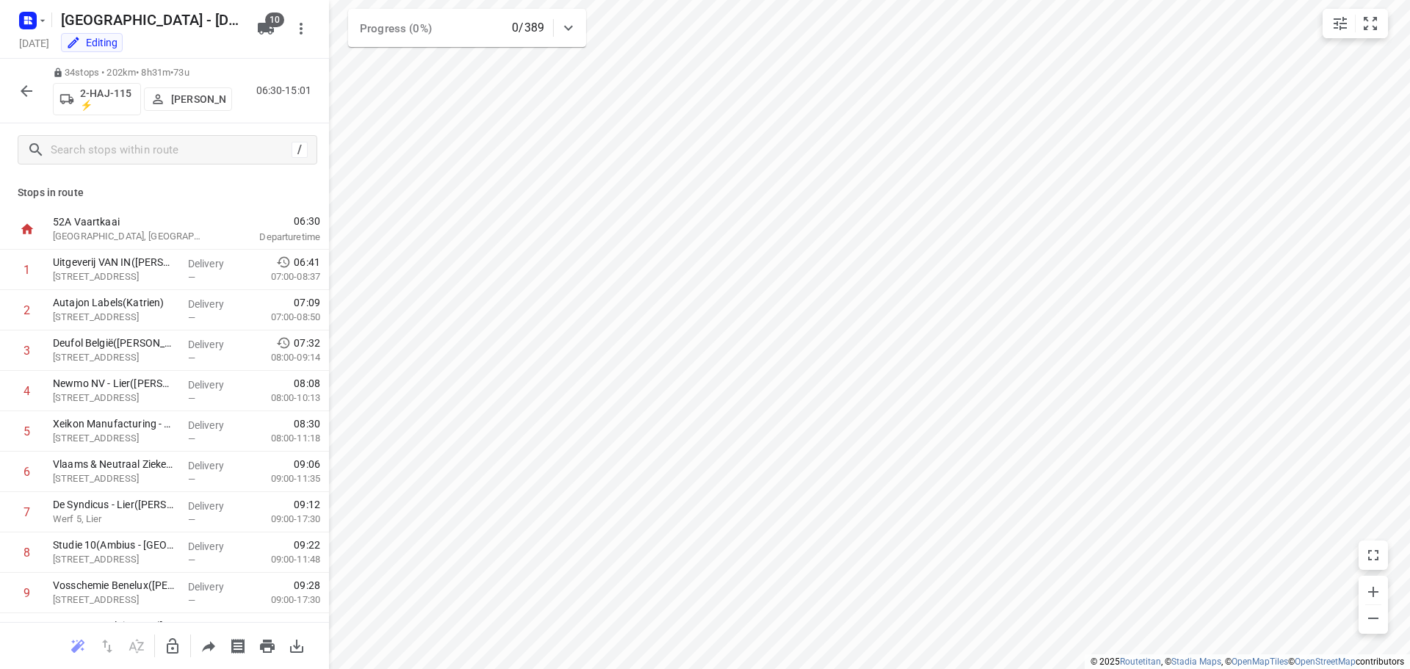
click at [172, 650] on icon "button" at bounding box center [173, 646] width 18 height 18
click at [173, 654] on icon "button" at bounding box center [173, 646] width 18 height 18
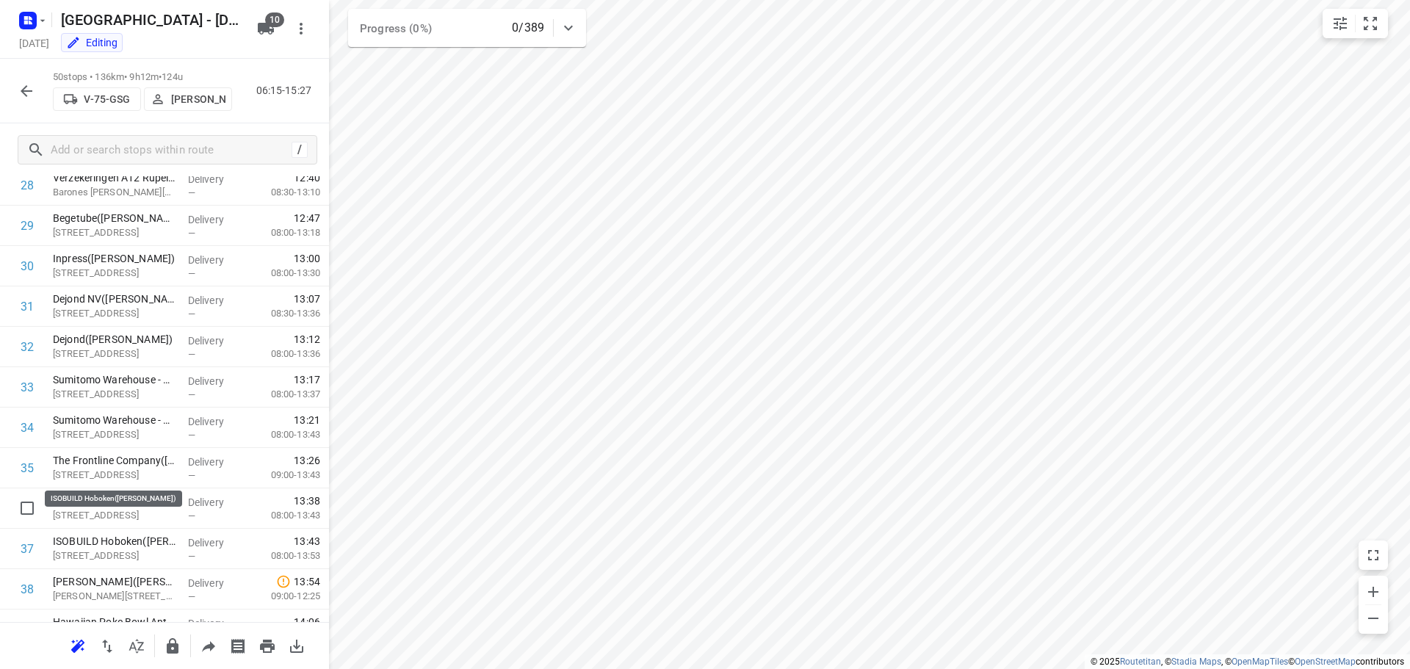
scroll to position [1687, 0]
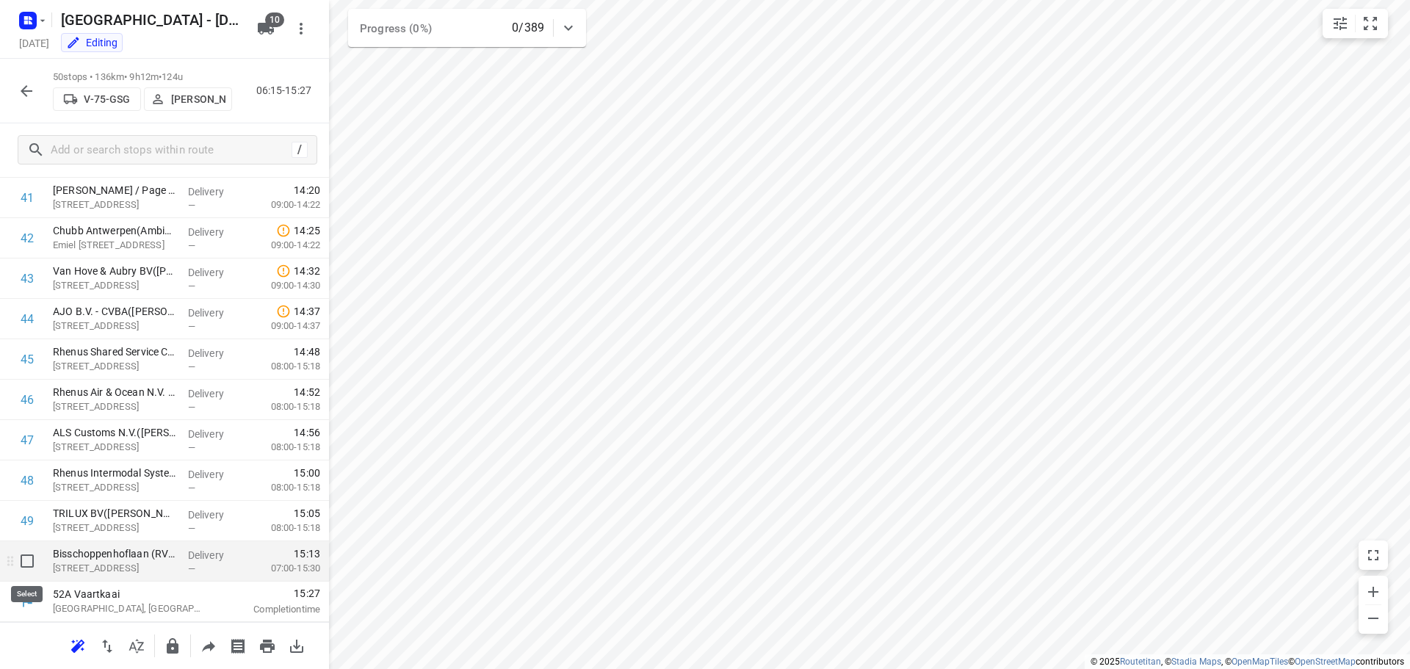
click at [21, 558] on input "checkbox" at bounding box center [26, 560] width 29 height 29
checkbox input "true"
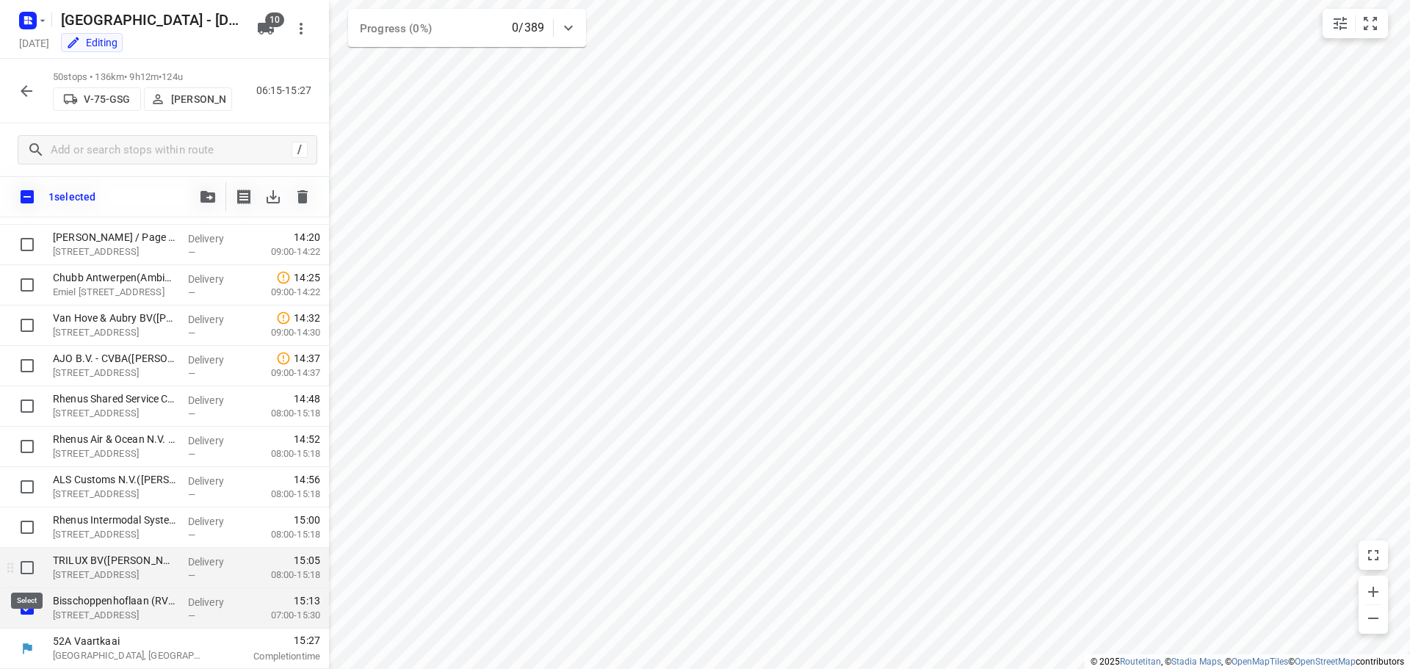
scroll to position [1682, 0]
click at [29, 568] on input "checkbox" at bounding box center [26, 567] width 29 height 29
checkbox input "true"
click at [33, 524] on input "checkbox" at bounding box center [26, 527] width 29 height 29
checkbox input "true"
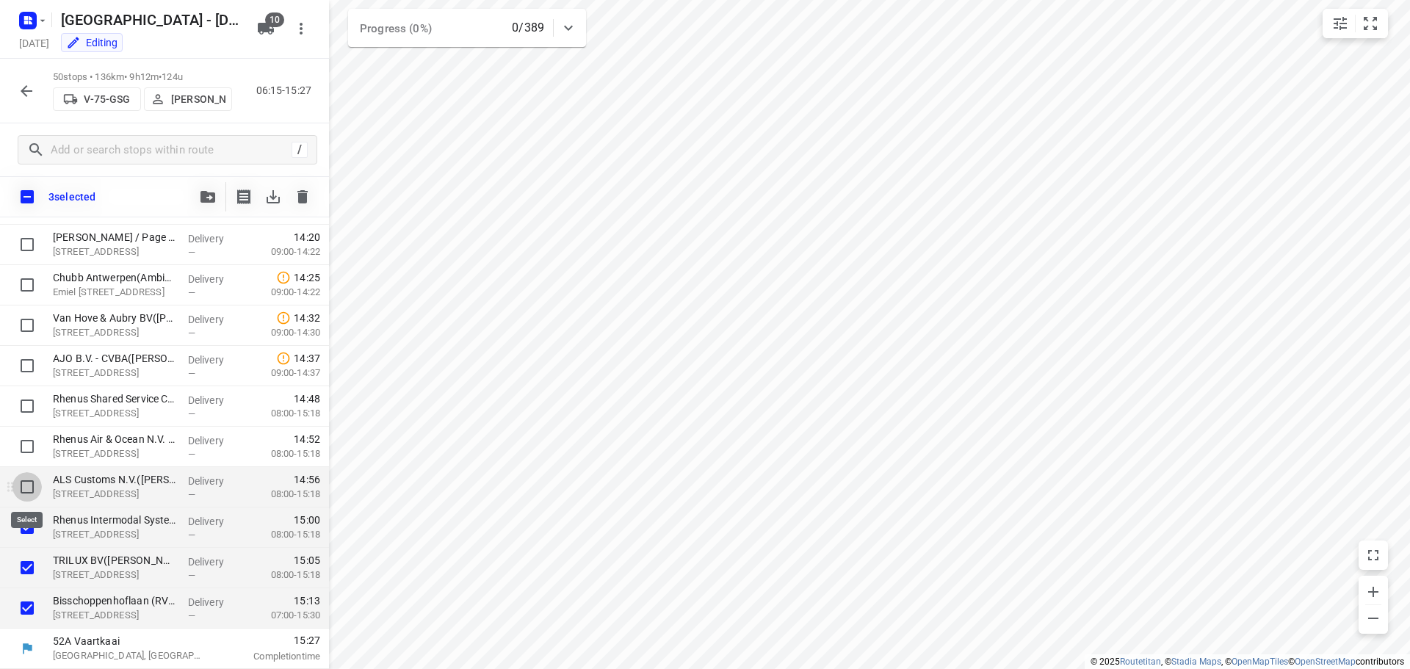
click at [27, 486] on input "checkbox" at bounding box center [26, 486] width 29 height 29
checkbox input "true"
click at [38, 439] on input "checkbox" at bounding box center [26, 446] width 29 height 29
checkbox input "true"
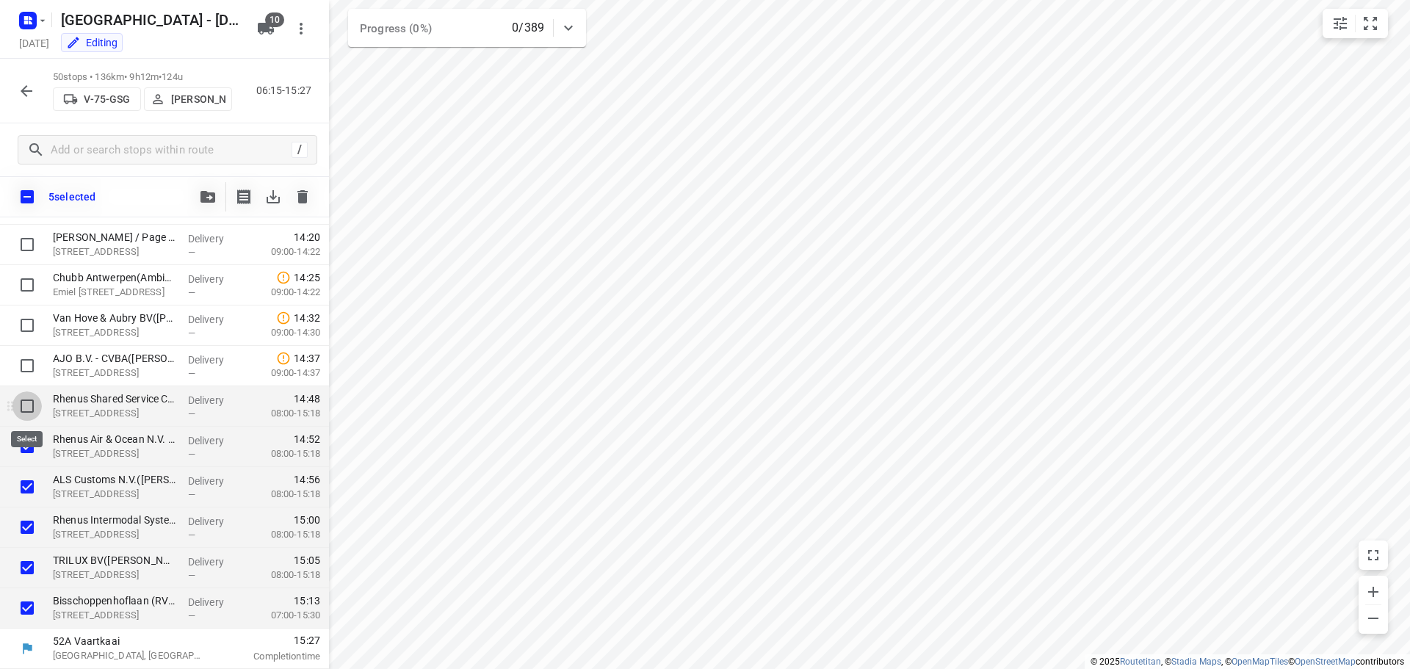
click at [34, 399] on input "checkbox" at bounding box center [26, 405] width 29 height 29
checkbox input "true"
click at [196, 192] on button "button" at bounding box center [207, 196] width 29 height 29
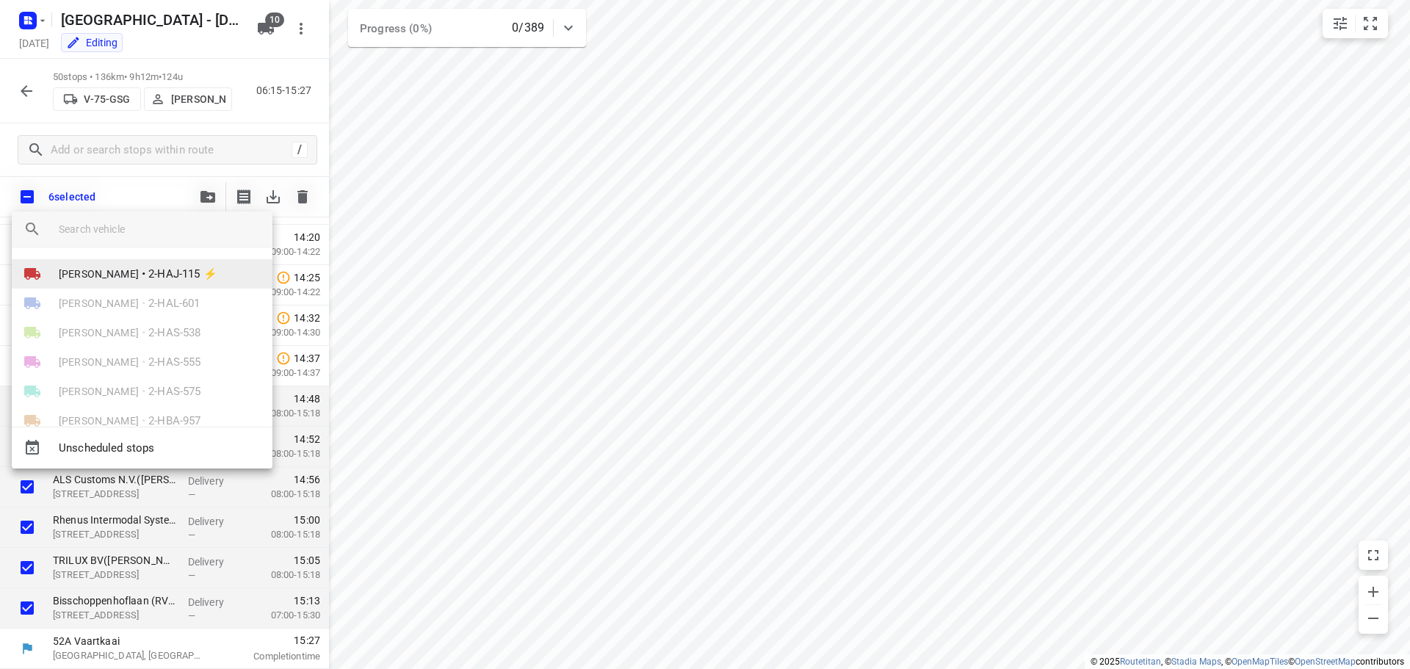
click at [124, 272] on span "[PERSON_NAME]" at bounding box center [99, 274] width 80 height 15
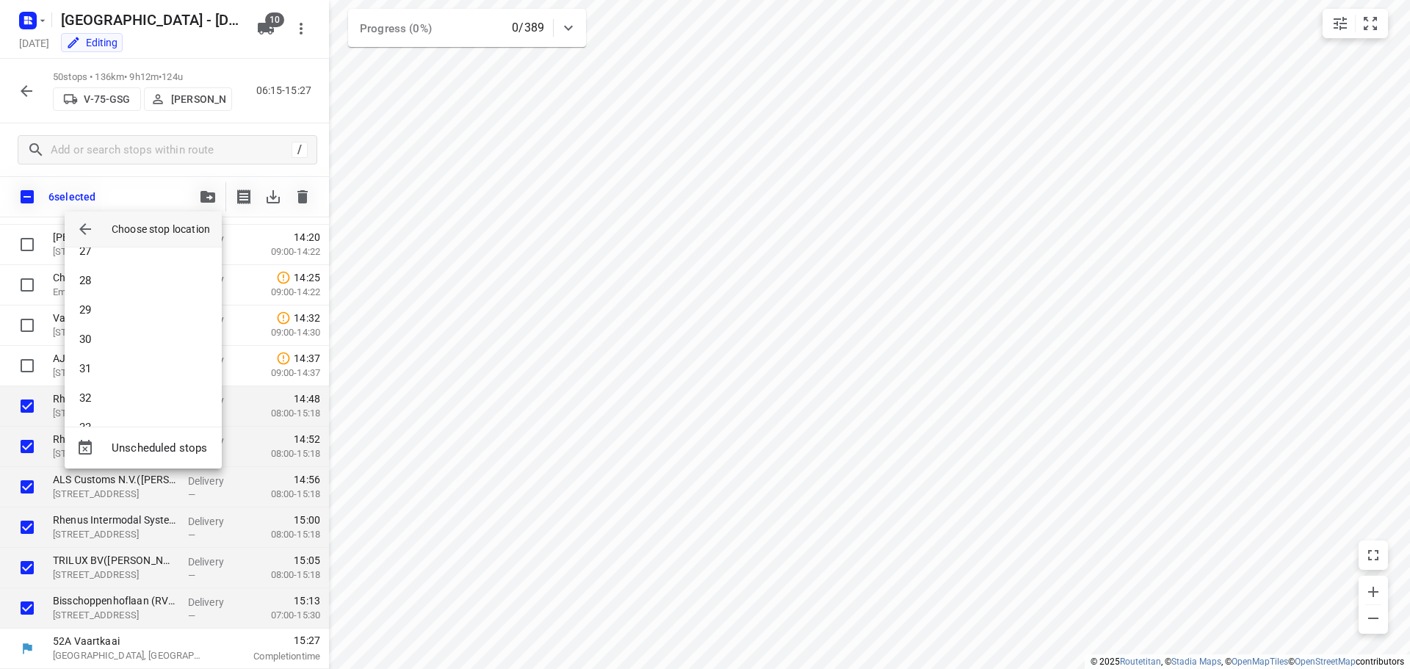
scroll to position [837, 0]
click at [126, 398] on li "34" at bounding box center [143, 399] width 157 height 29
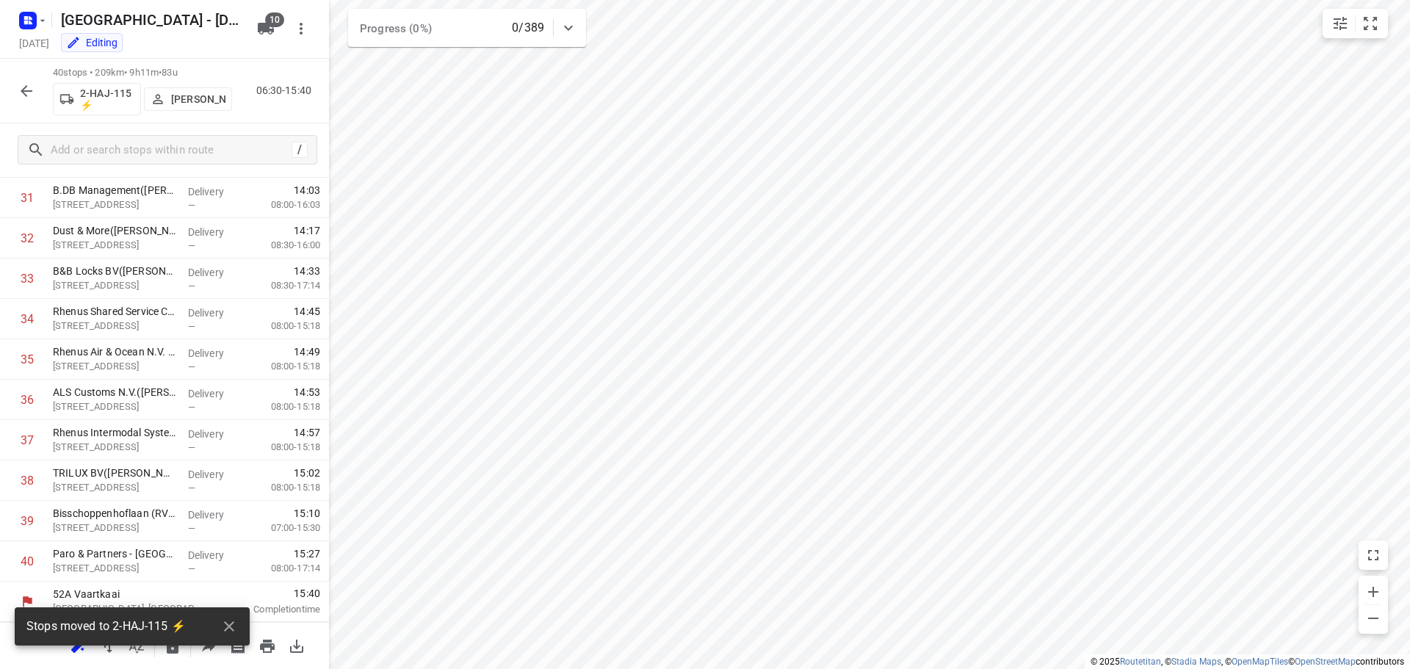
scroll to position [1284, 0]
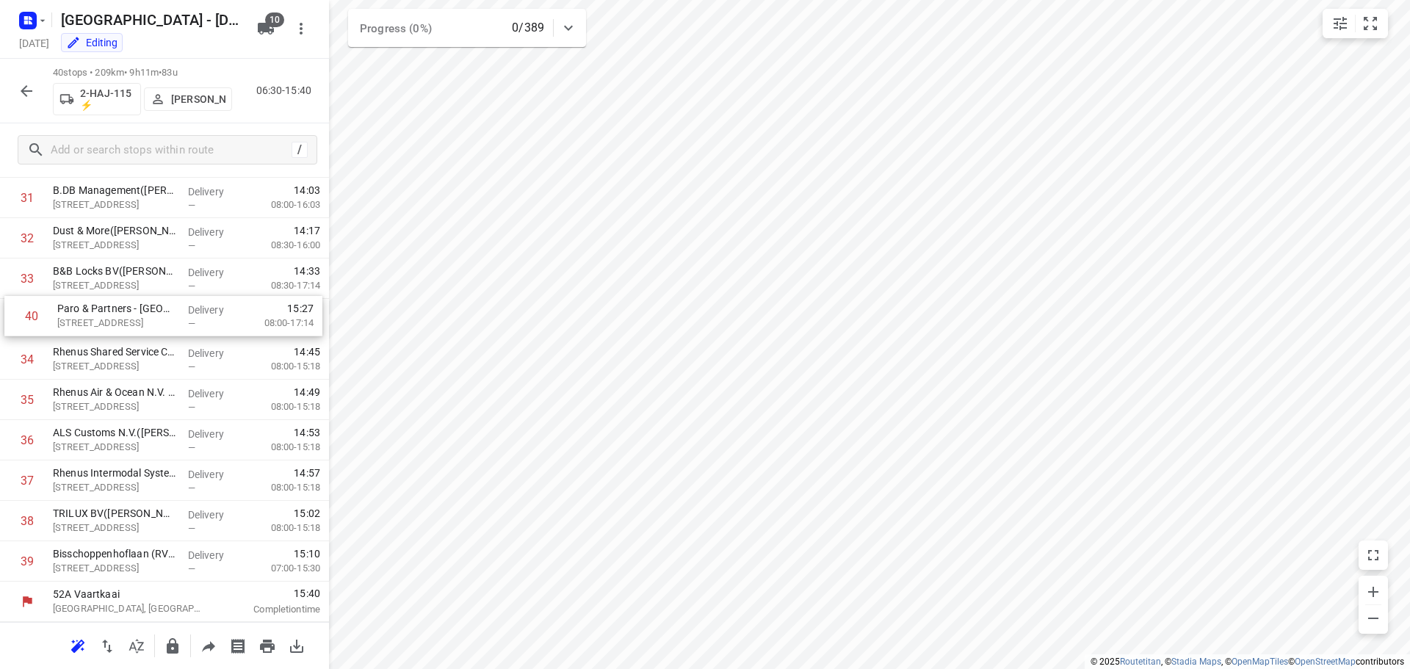
drag, startPoint x: 107, startPoint y: 569, endPoint x: 112, endPoint y: 318, distance: 251.2
click at [31, 84] on icon "button" at bounding box center [27, 91] width 18 height 18
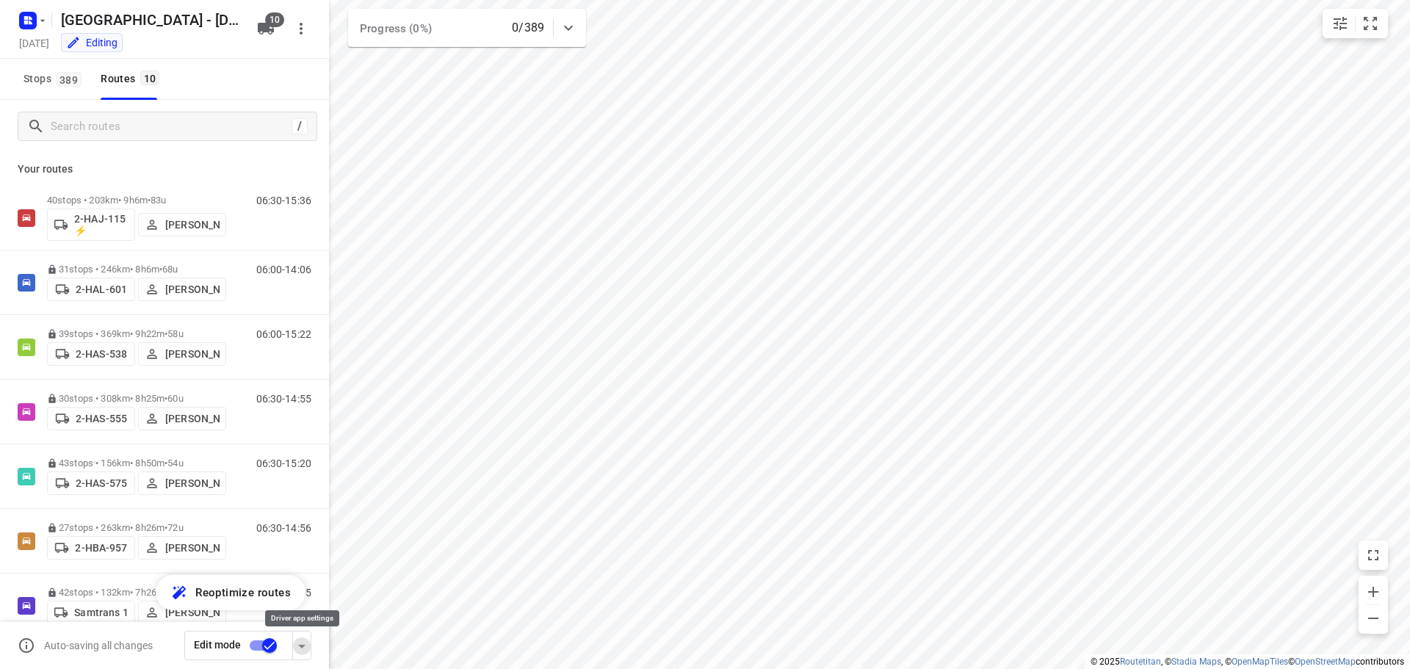
click at [301, 652] on icon "button" at bounding box center [302, 646] width 18 height 18
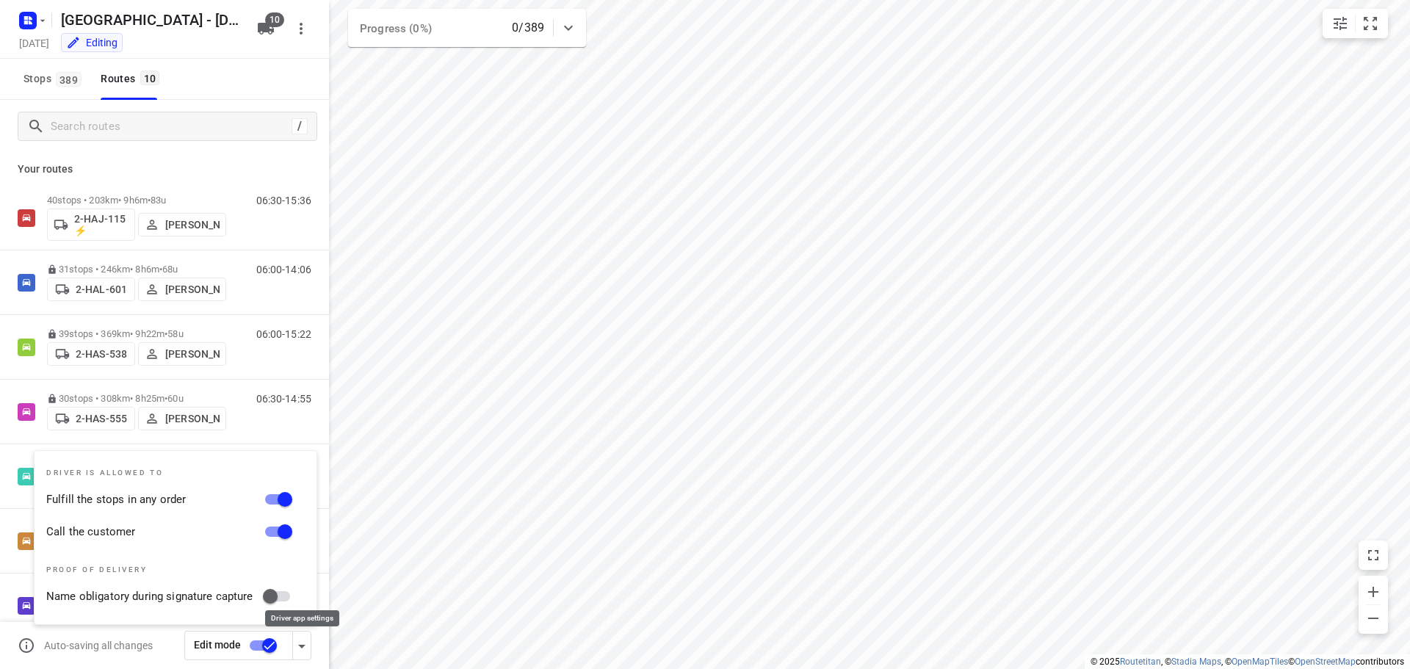
click at [301, 652] on icon "button" at bounding box center [302, 646] width 18 height 18
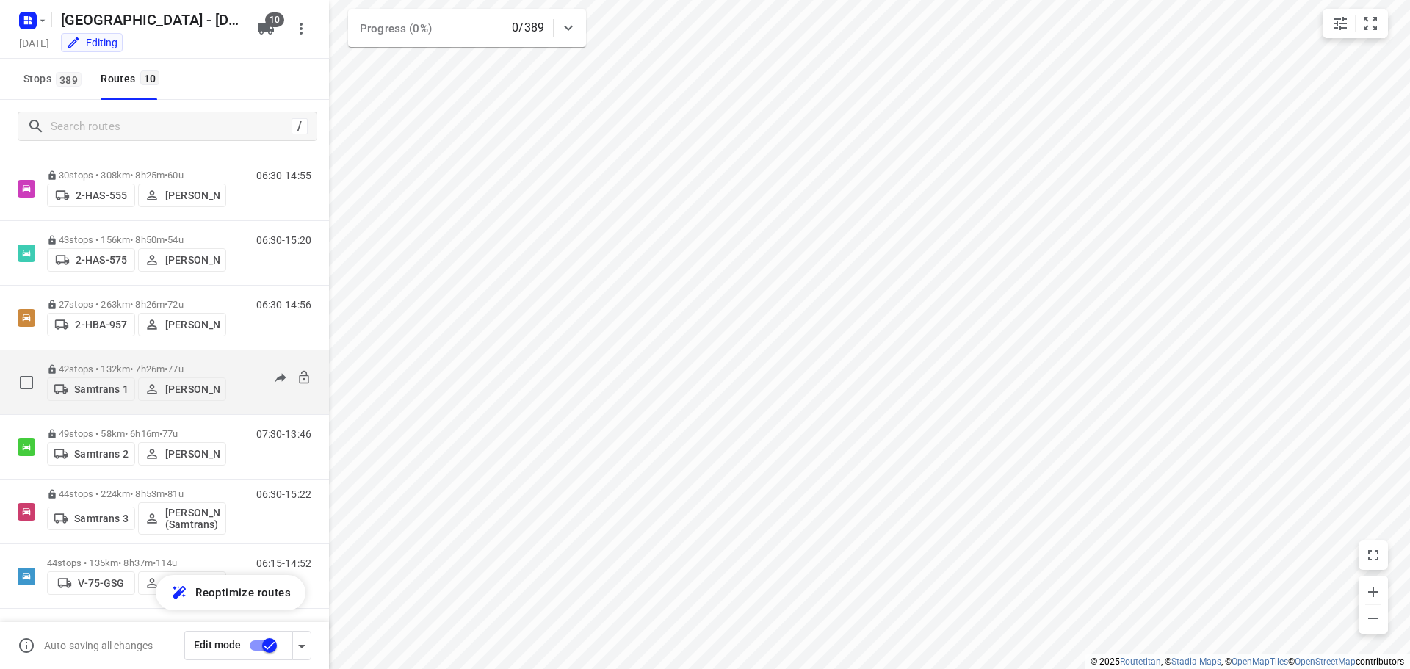
scroll to position [225, 0]
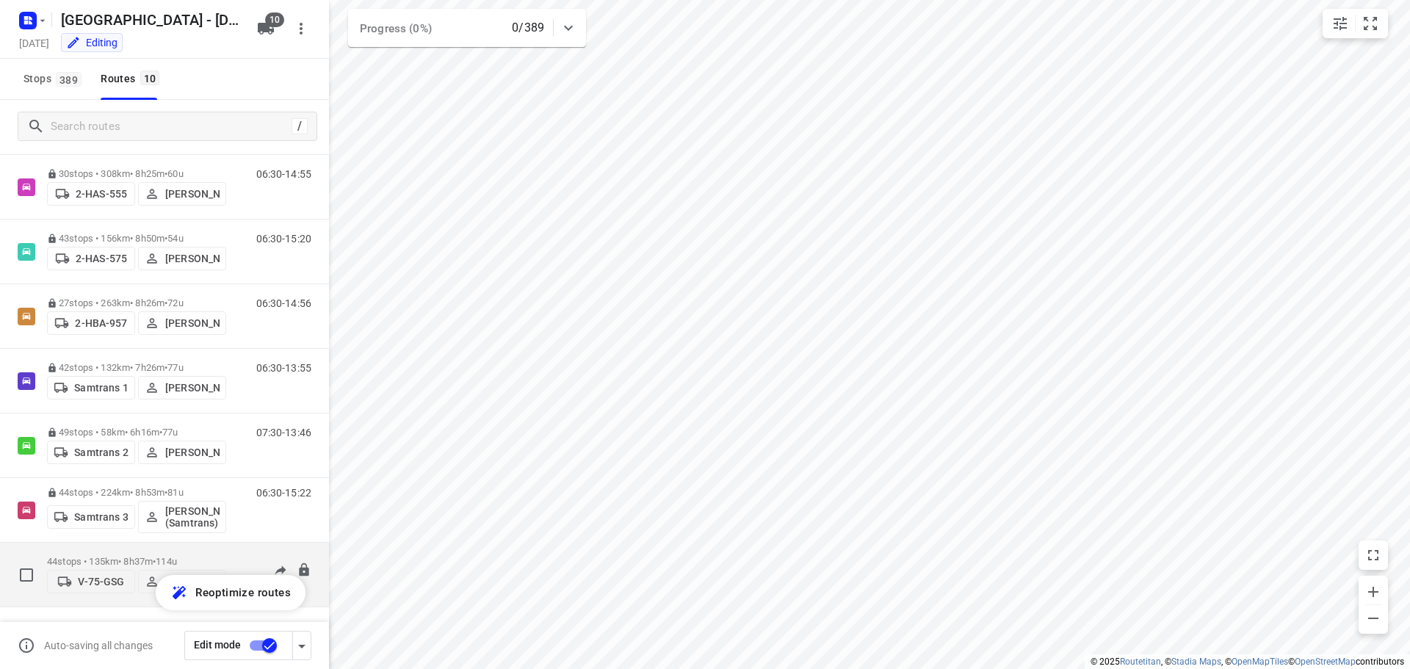
click at [244, 556] on div "06:15-14:52" at bounding box center [274, 578] width 73 height 45
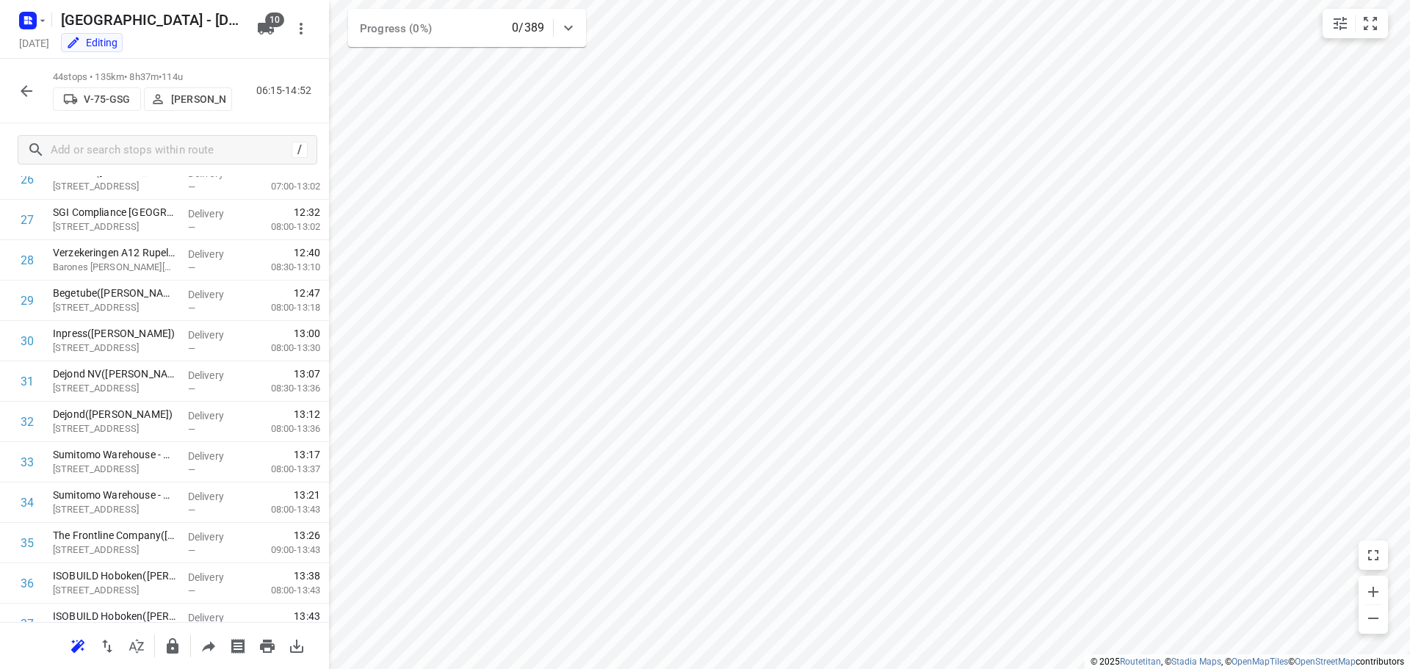
scroll to position [1445, 0]
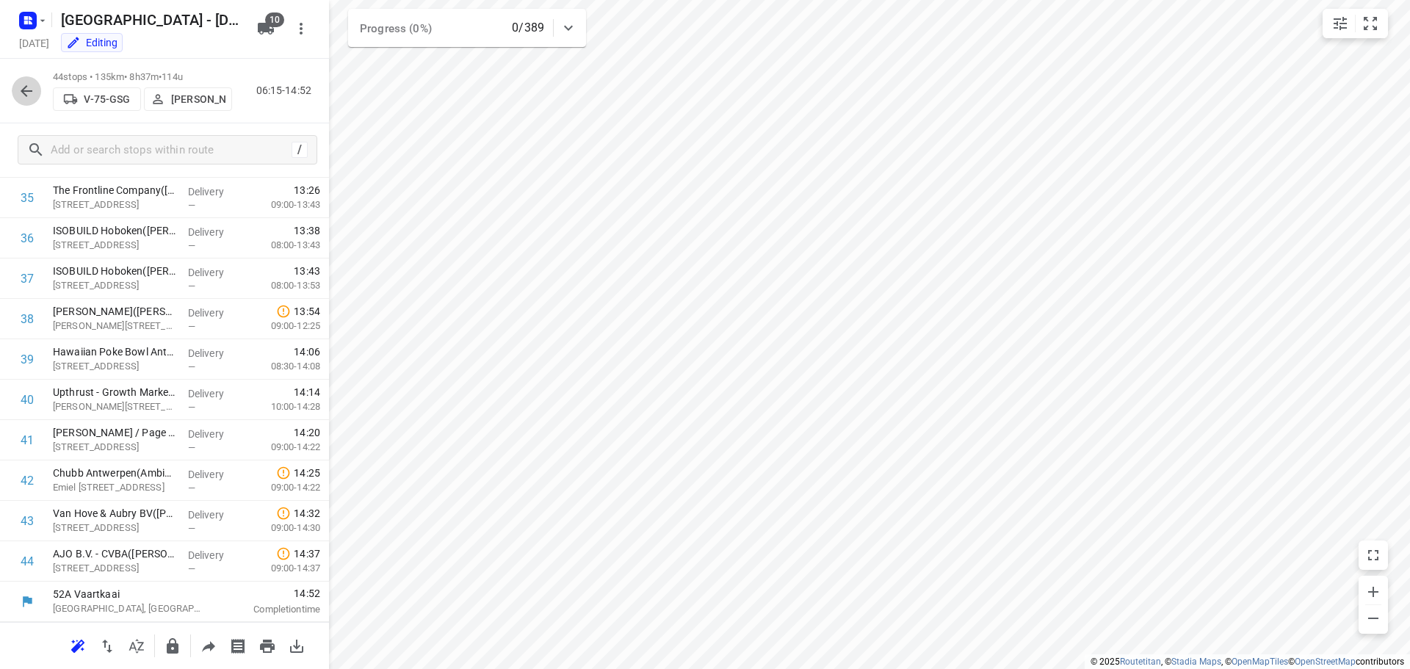
click at [26, 89] on icon "button" at bounding box center [27, 91] width 18 height 18
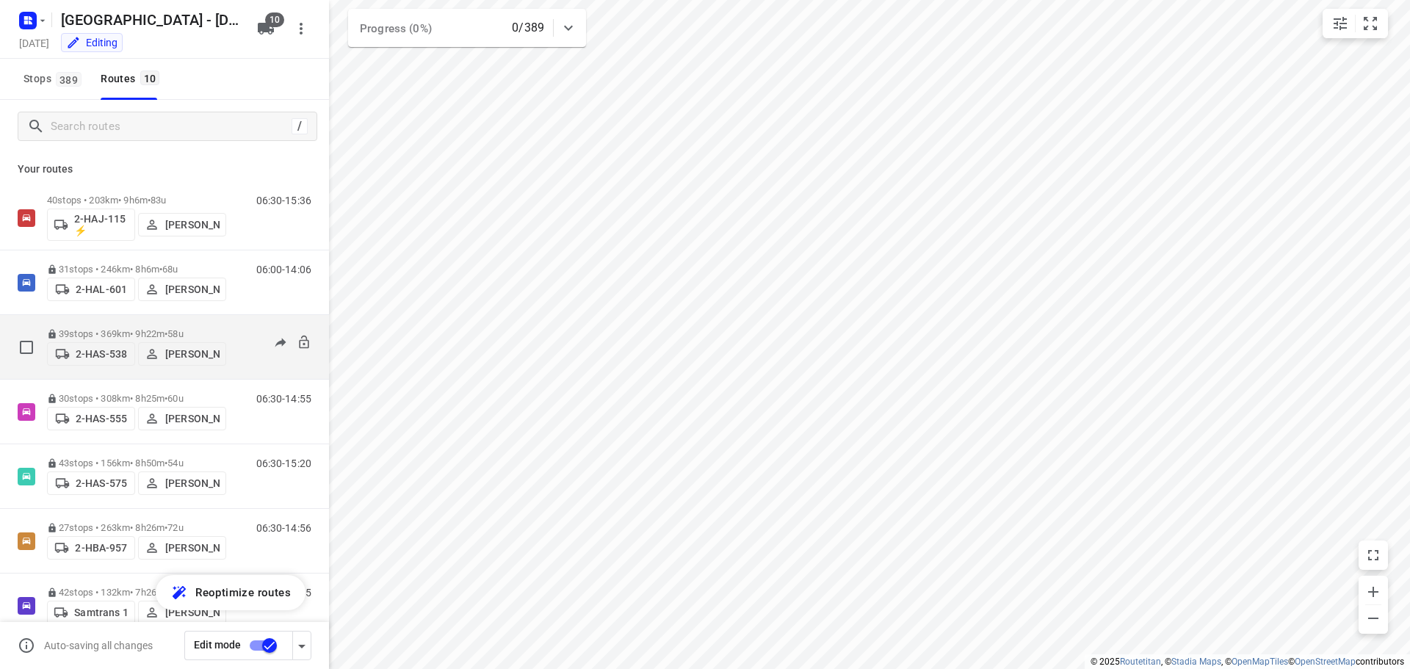
click at [141, 322] on div "39 stops • 369km • 9h22m • 58u 2-HAS-538 [PERSON_NAME]" at bounding box center [136, 347] width 179 height 52
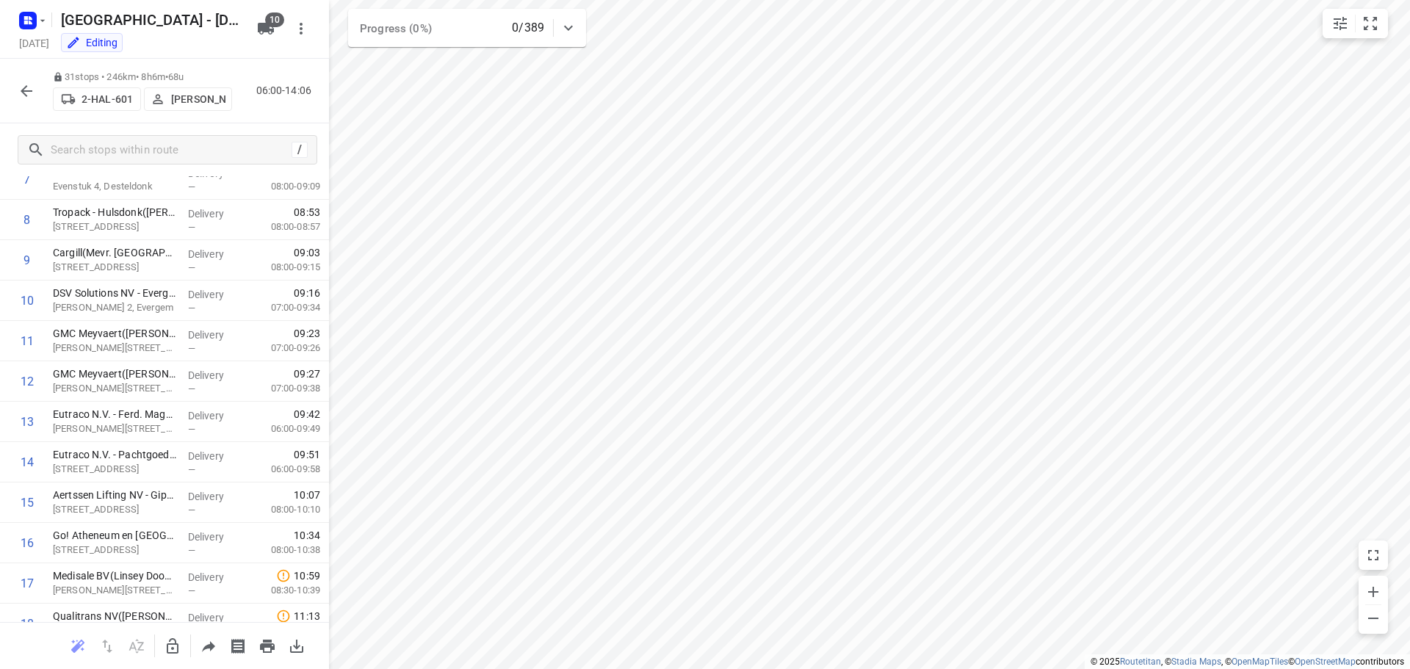
scroll to position [367, 0]
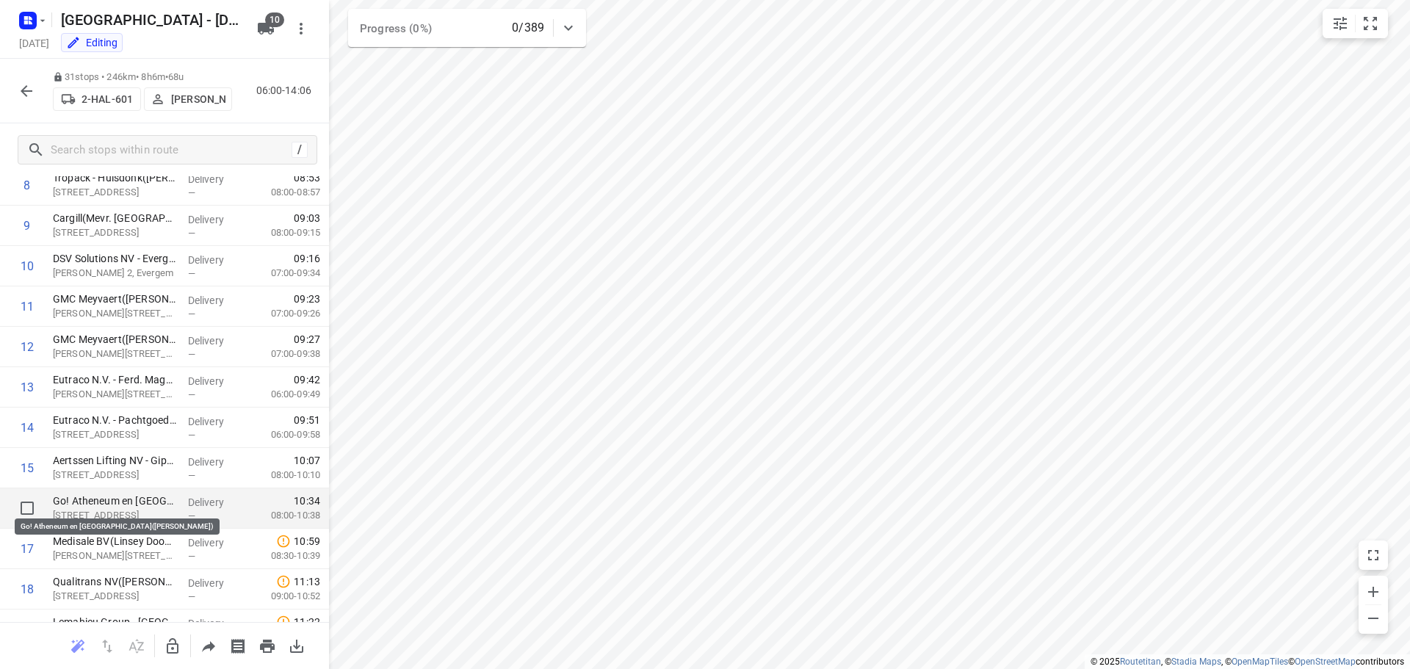
click at [109, 495] on p "Go! Atheneum en [GEOGRAPHIC_DATA]([PERSON_NAME])" at bounding box center [114, 500] width 123 height 15
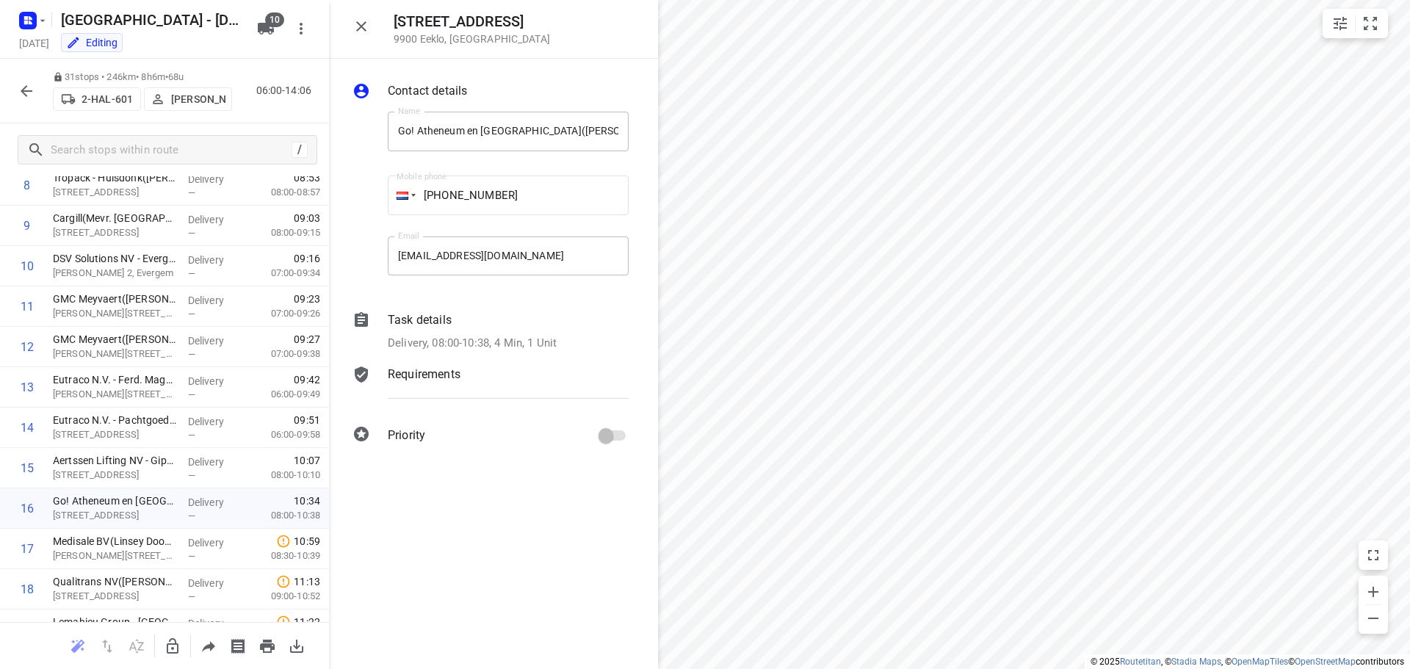
click at [357, 29] on icon "button" at bounding box center [361, 27] width 18 height 18
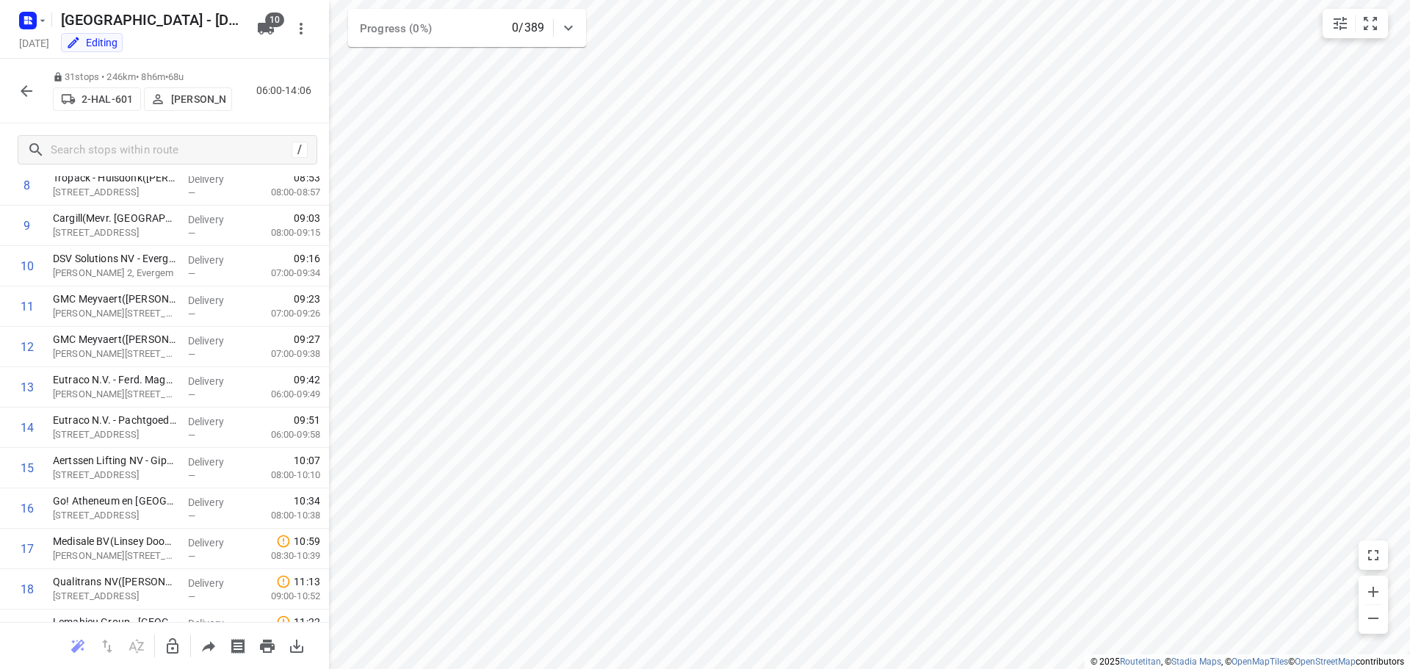
click at [35, 80] on button "button" at bounding box center [26, 90] width 29 height 29
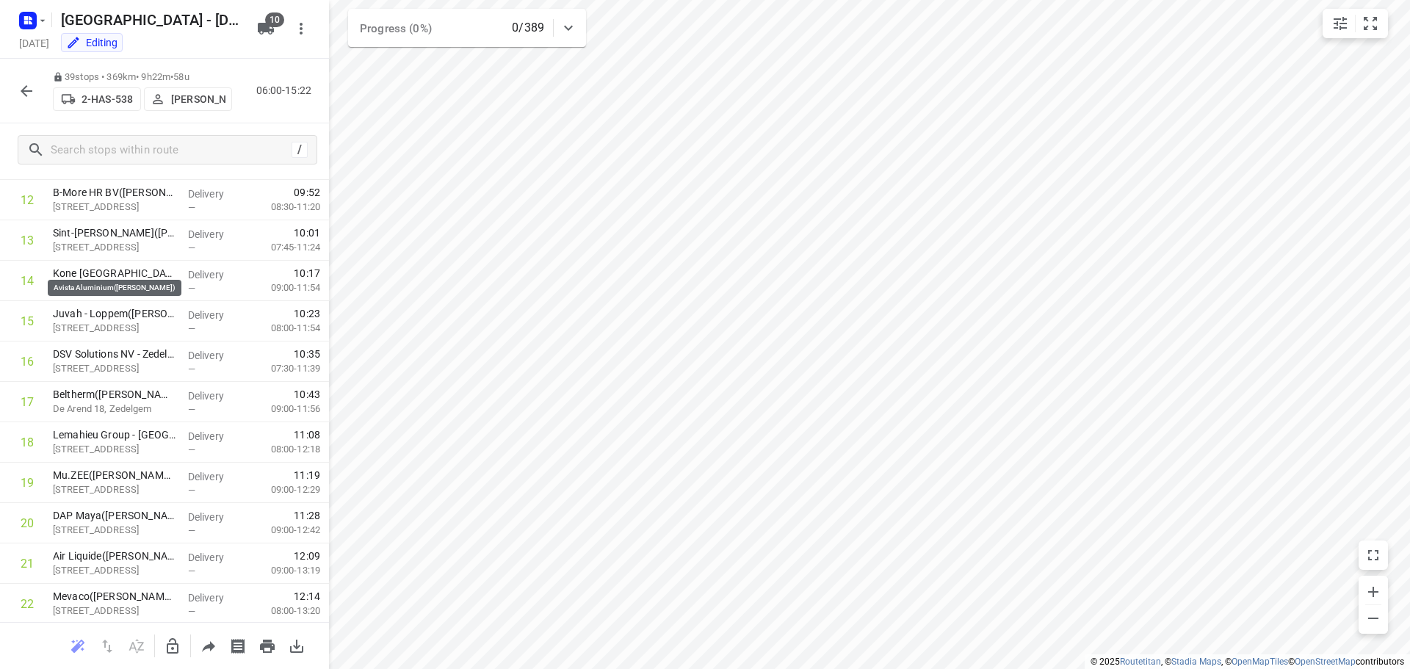
scroll to position [0, 0]
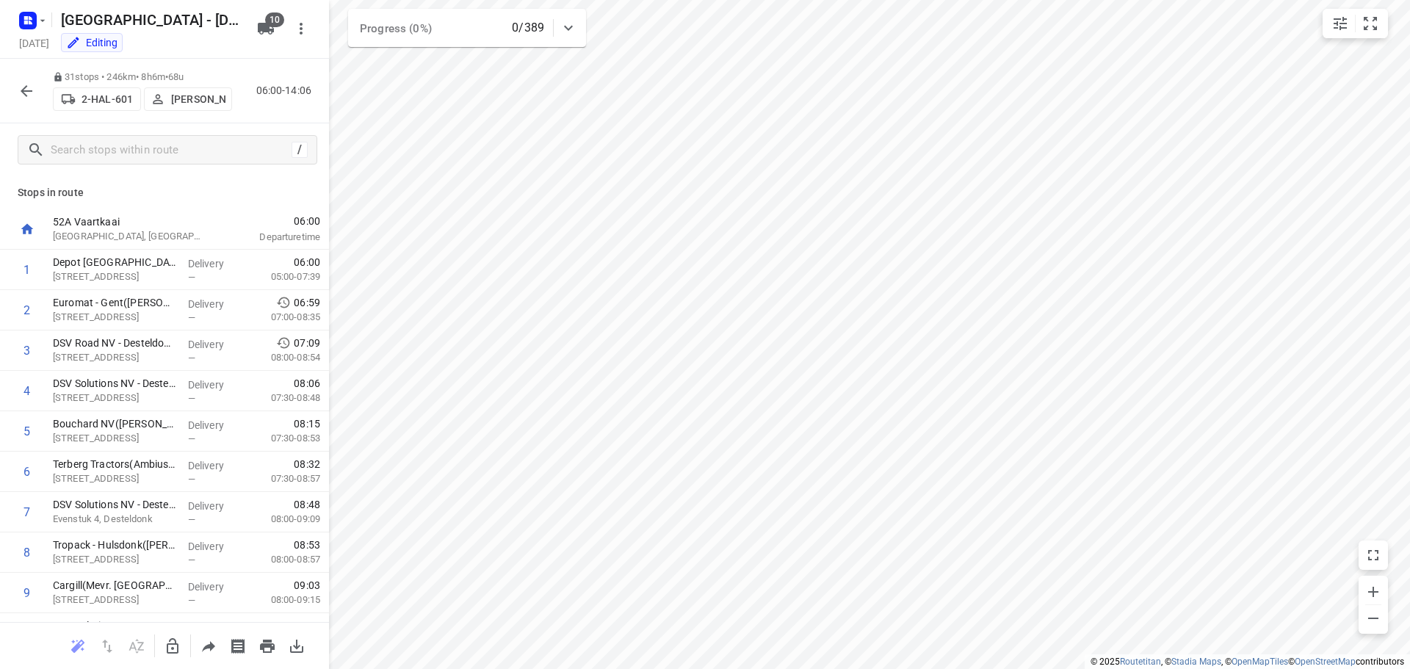
click at [35, 87] on icon "button" at bounding box center [27, 91] width 18 height 18
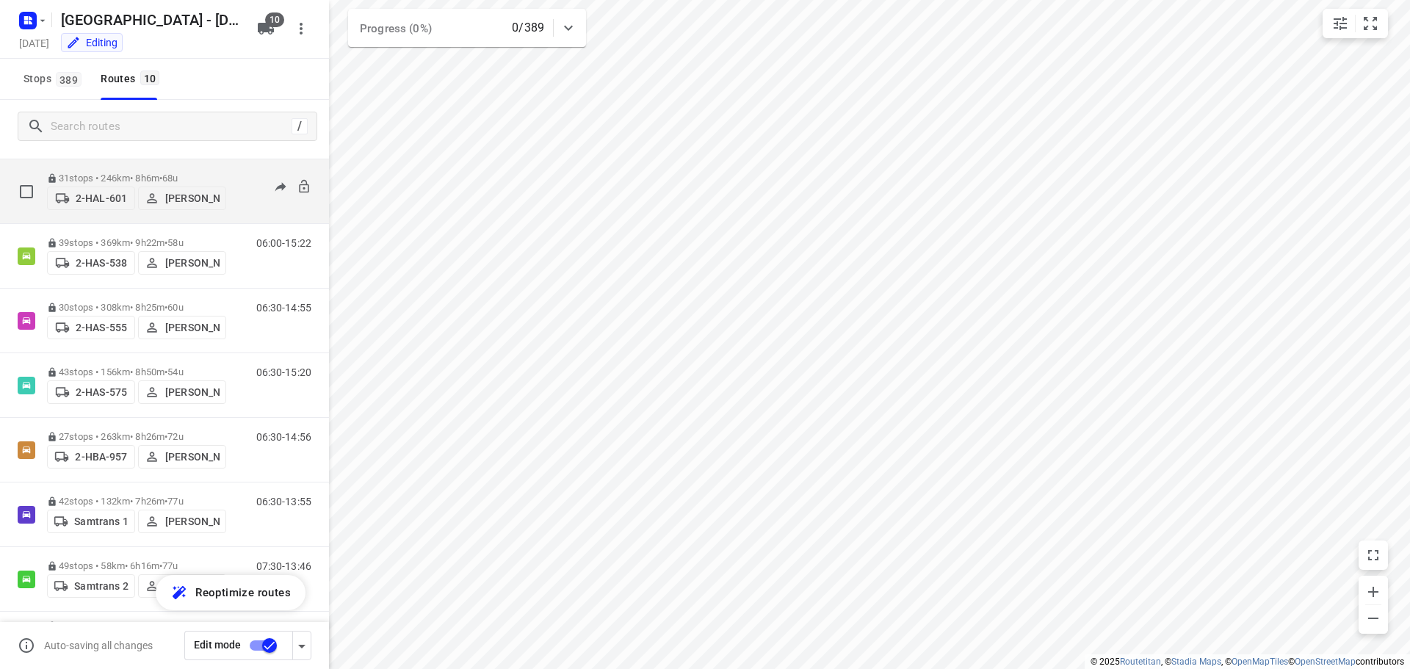
scroll to position [225, 0]
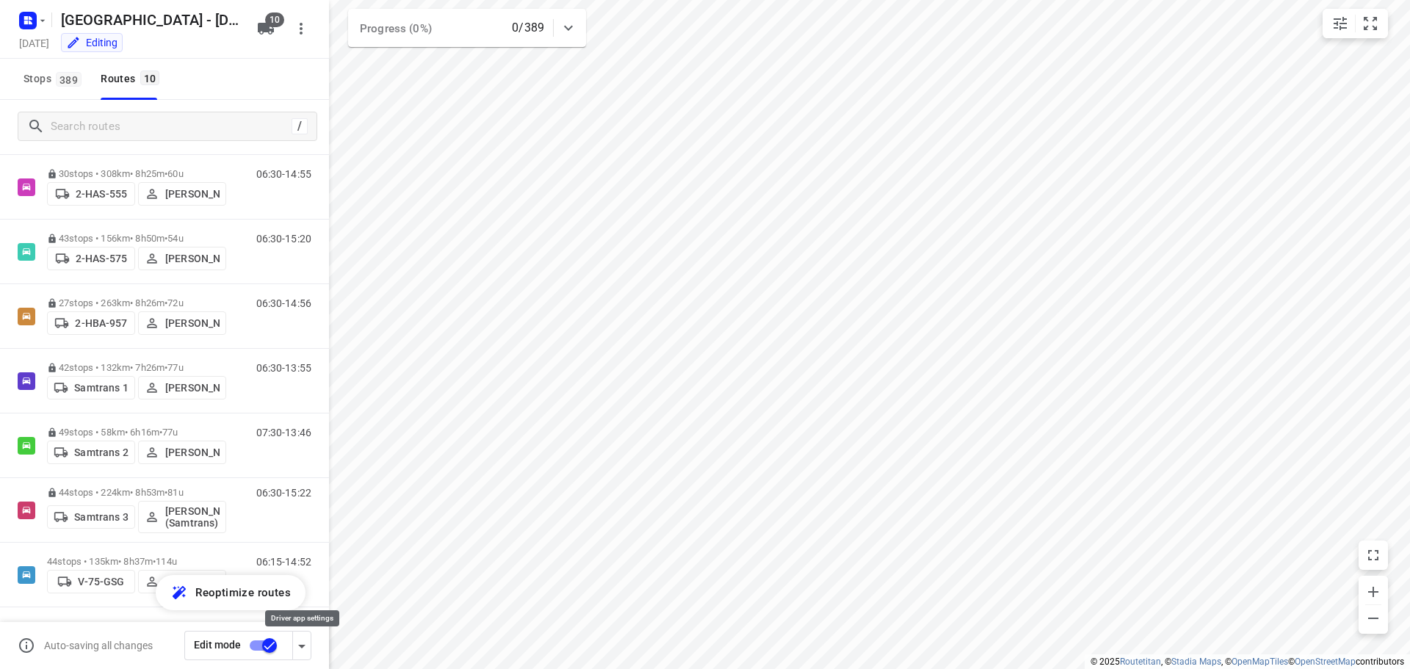
click at [300, 645] on icon "button" at bounding box center [301, 647] width 7 height 4
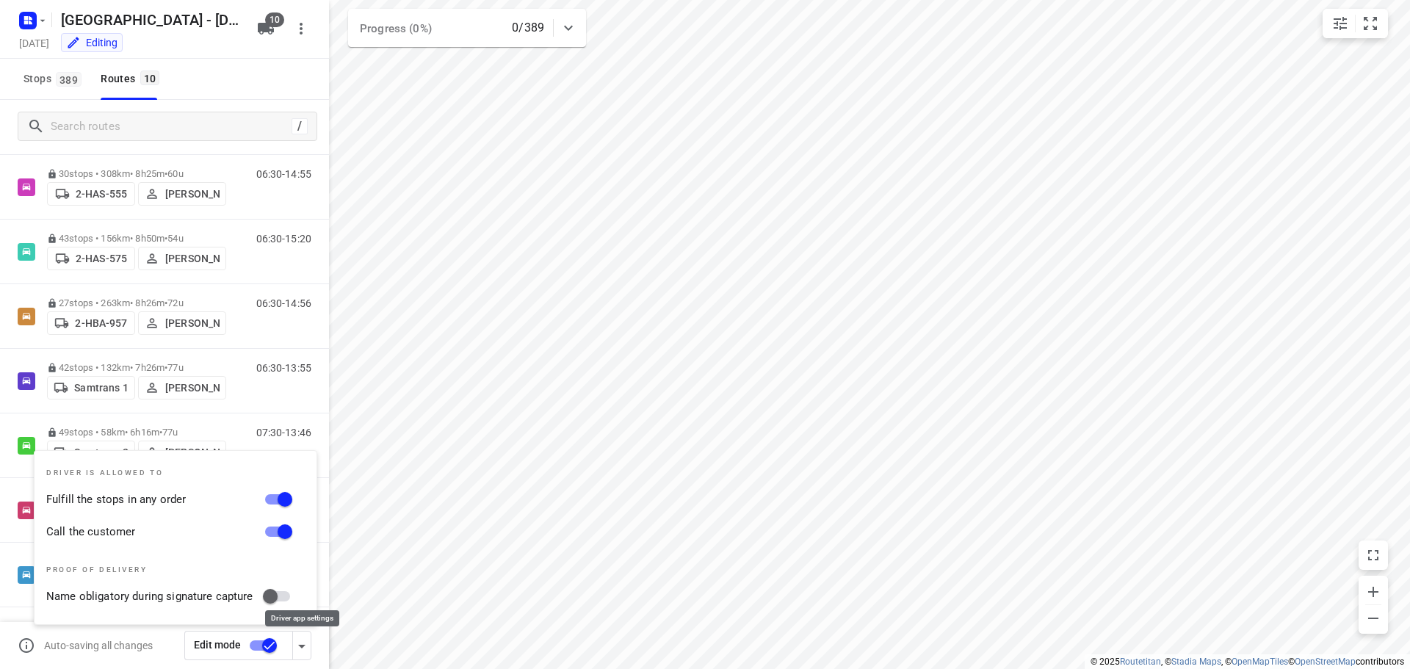
click at [300, 645] on icon "button" at bounding box center [301, 647] width 7 height 4
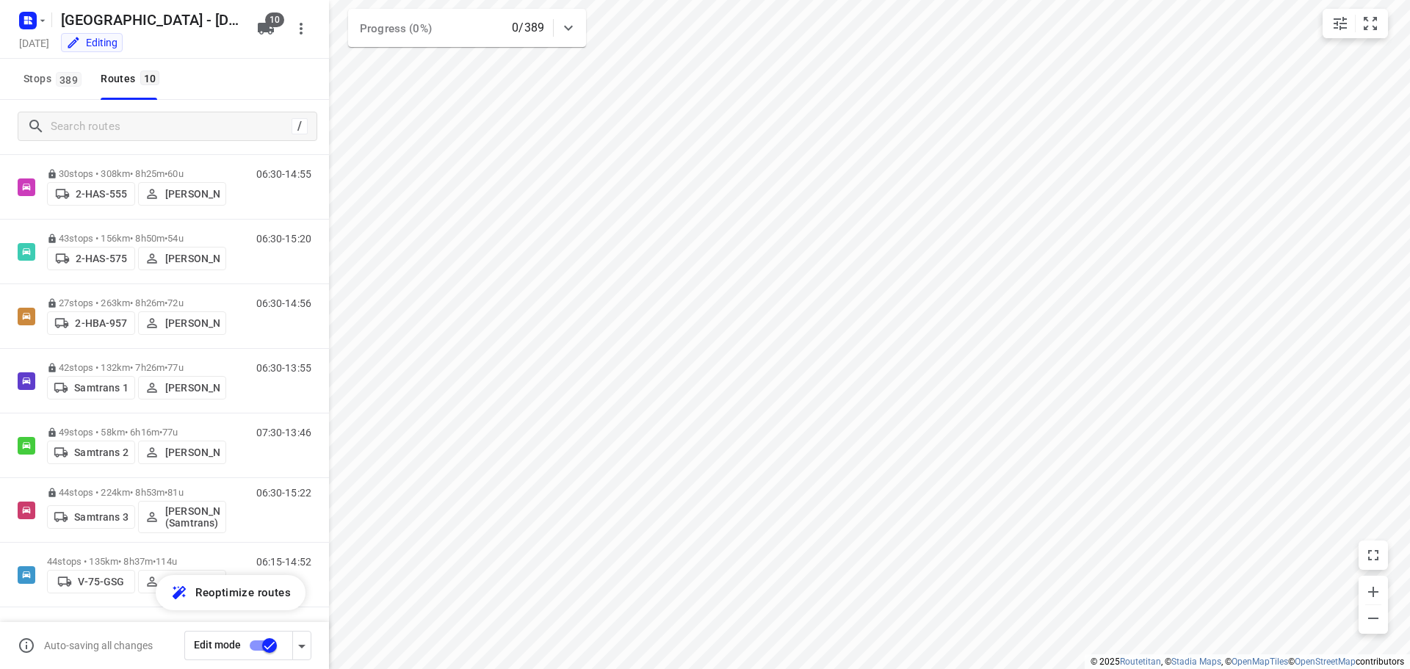
click at [269, 645] on input "checkbox" at bounding box center [270, 645] width 84 height 28
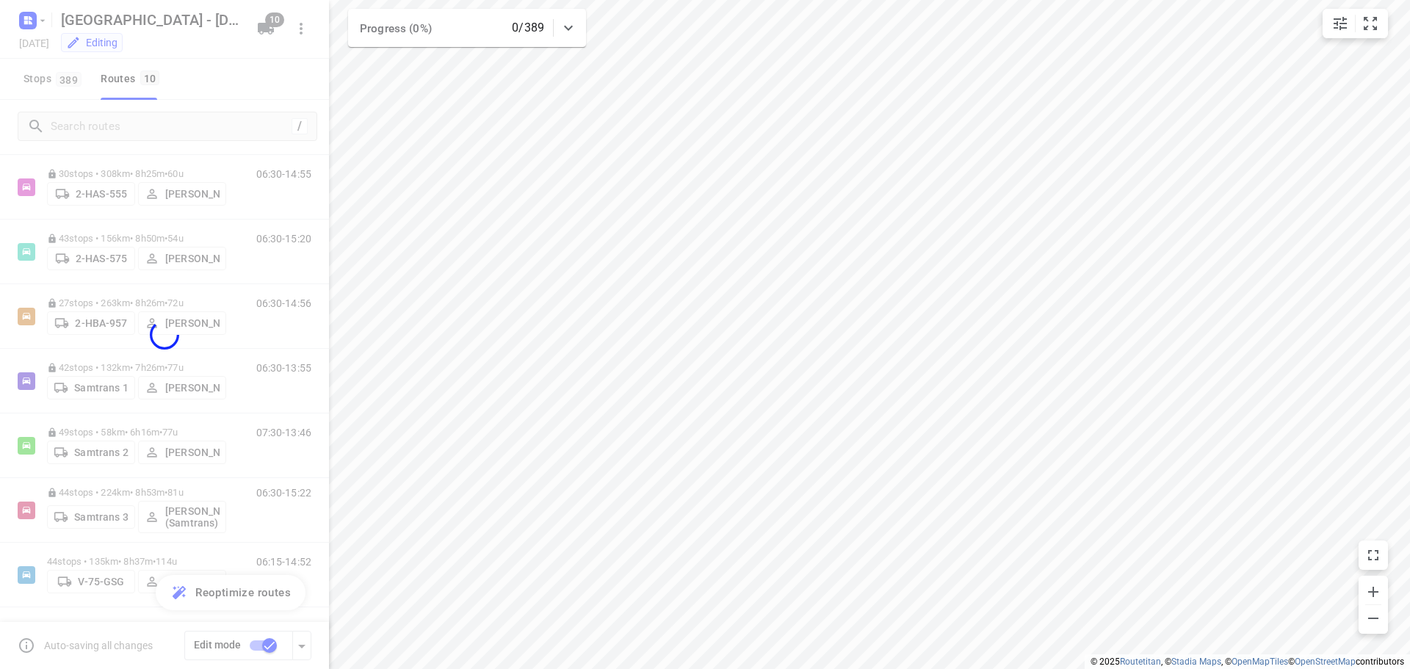
checkbox input "false"
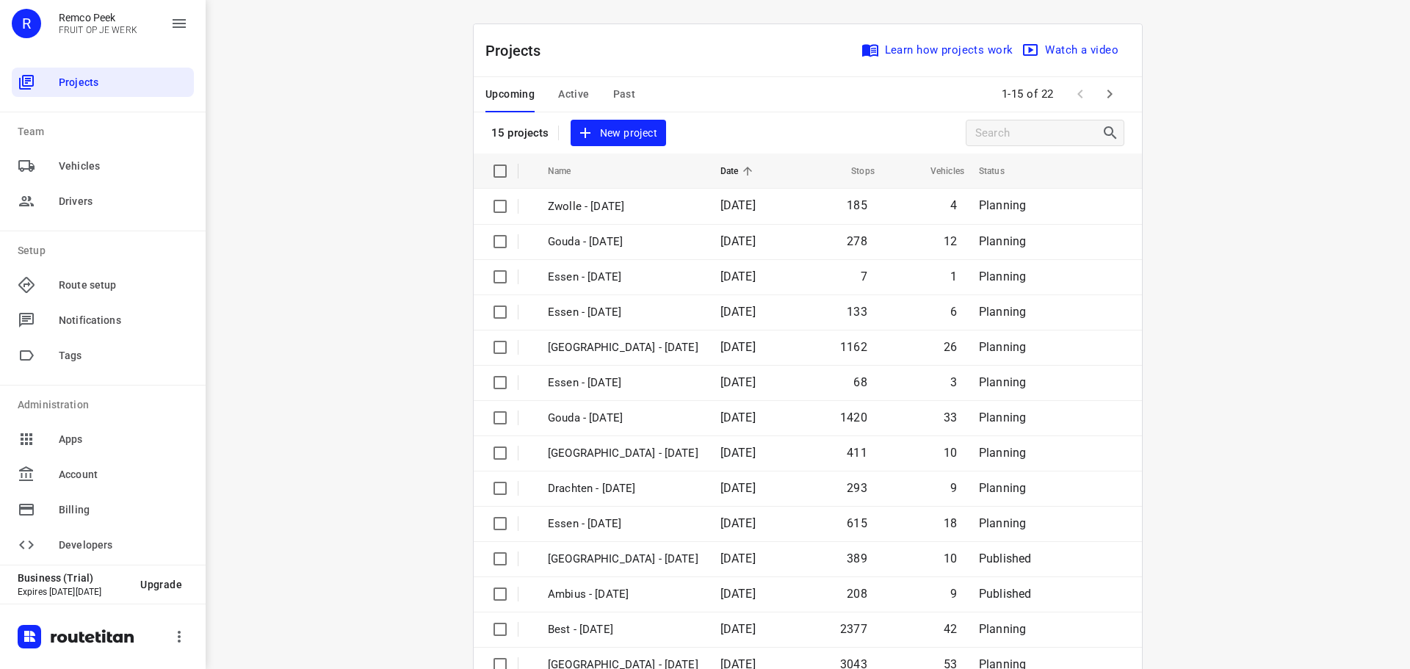
click at [618, 93] on span "Past" at bounding box center [624, 94] width 23 height 18
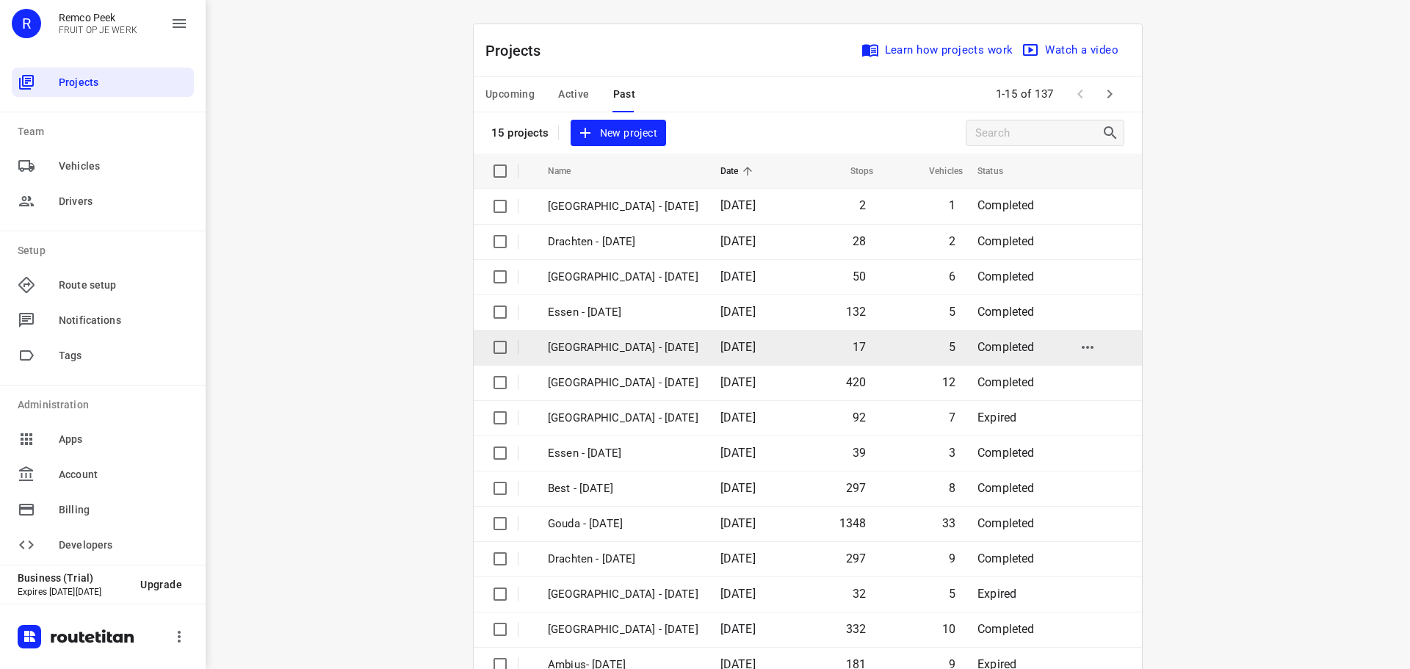
scroll to position [73, 0]
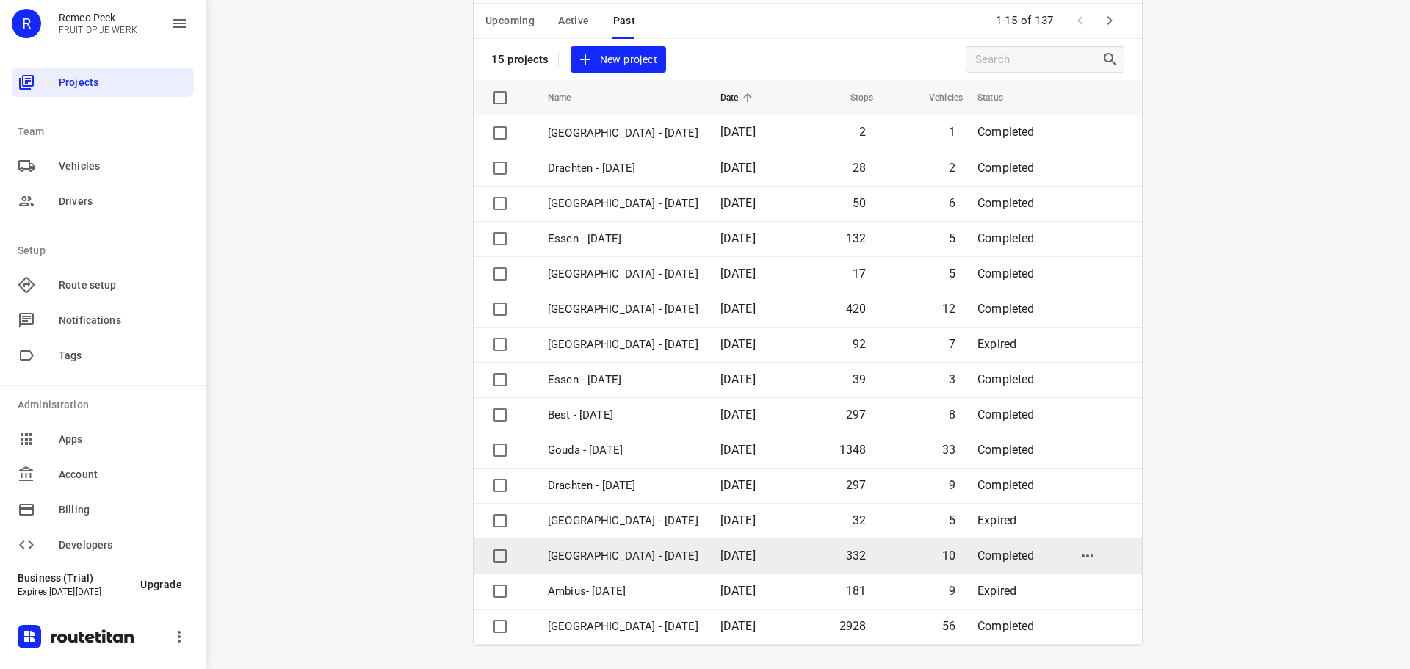
click at [641, 557] on p "[GEOGRAPHIC_DATA] - [DATE]" at bounding box center [623, 556] width 151 height 17
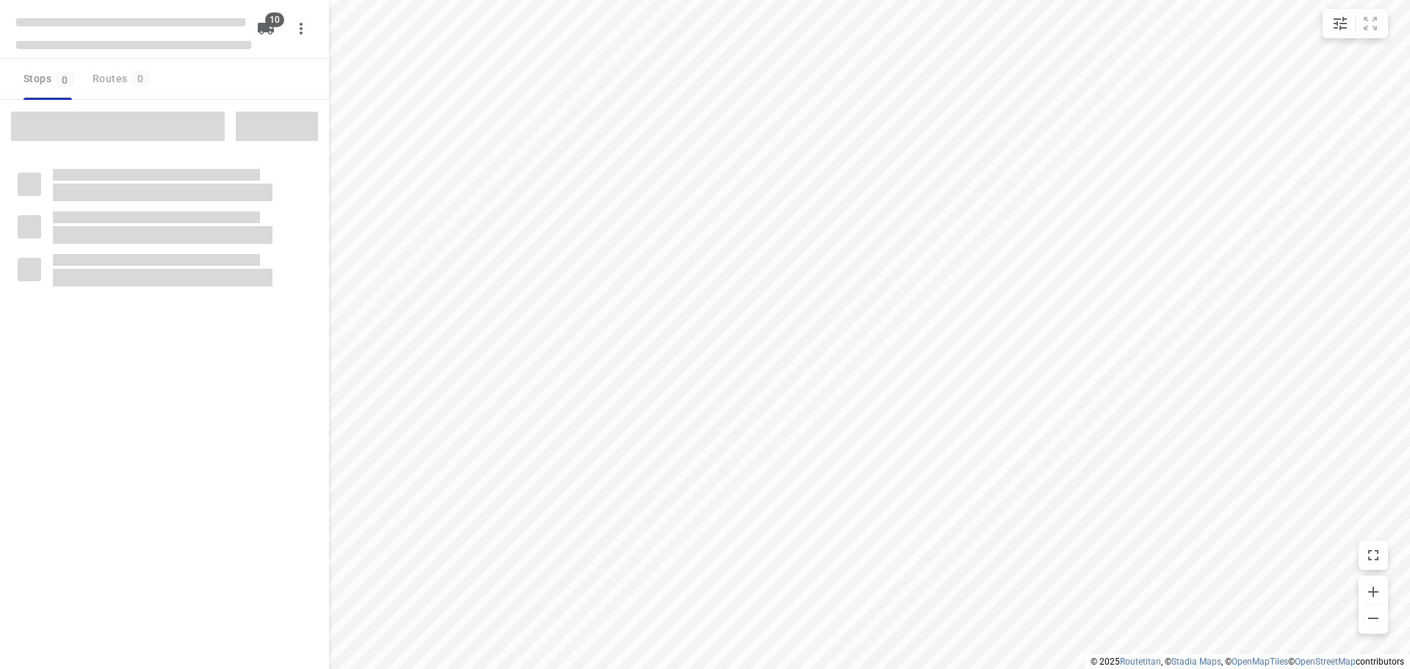
checkbox input "true"
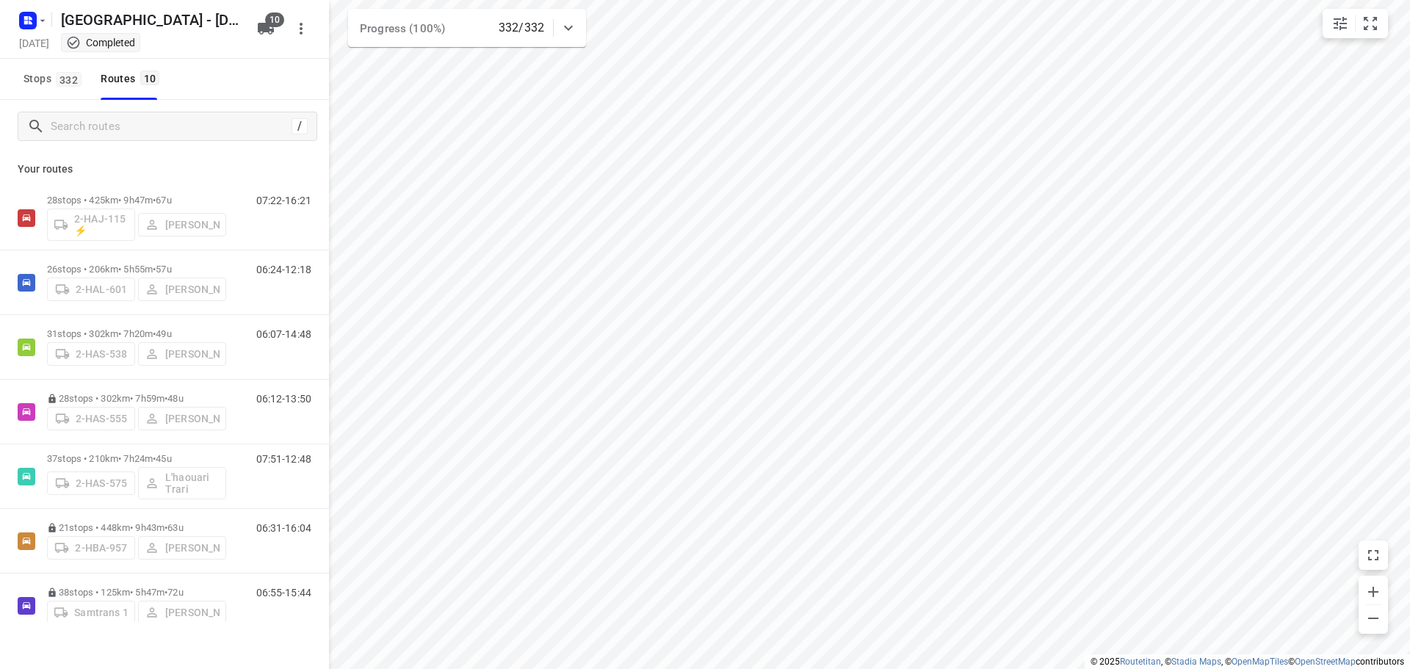
scroll to position [225, 0]
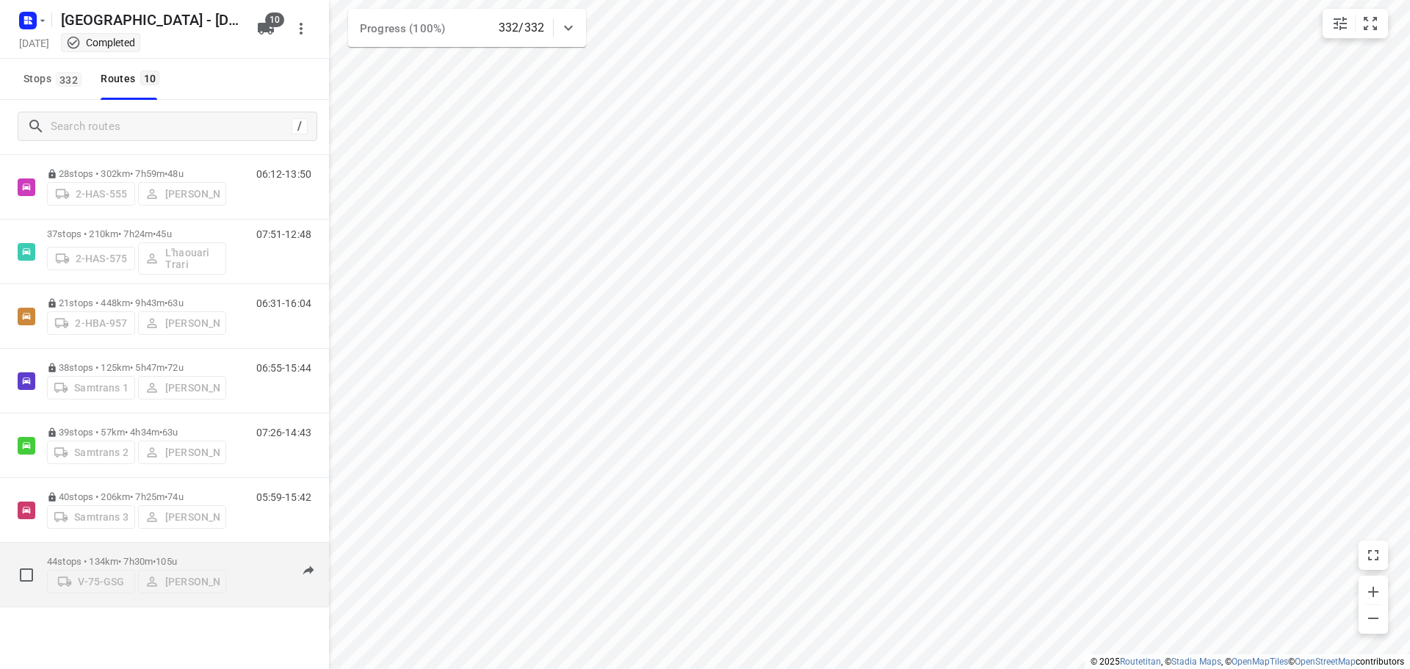
click at [198, 549] on div "44 stops • 134km • 7h30m • 105u V-75-GSG Bart Denbeir" at bounding box center [136, 575] width 179 height 52
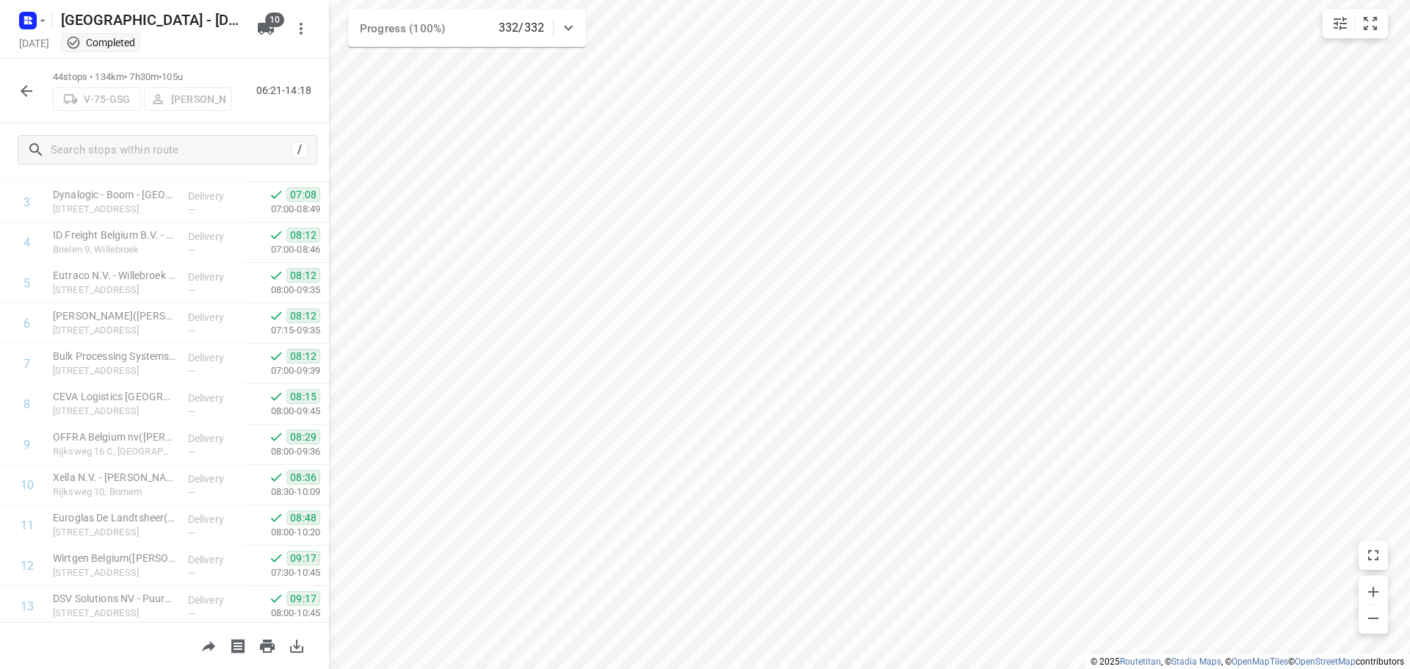
scroll to position [0, 0]
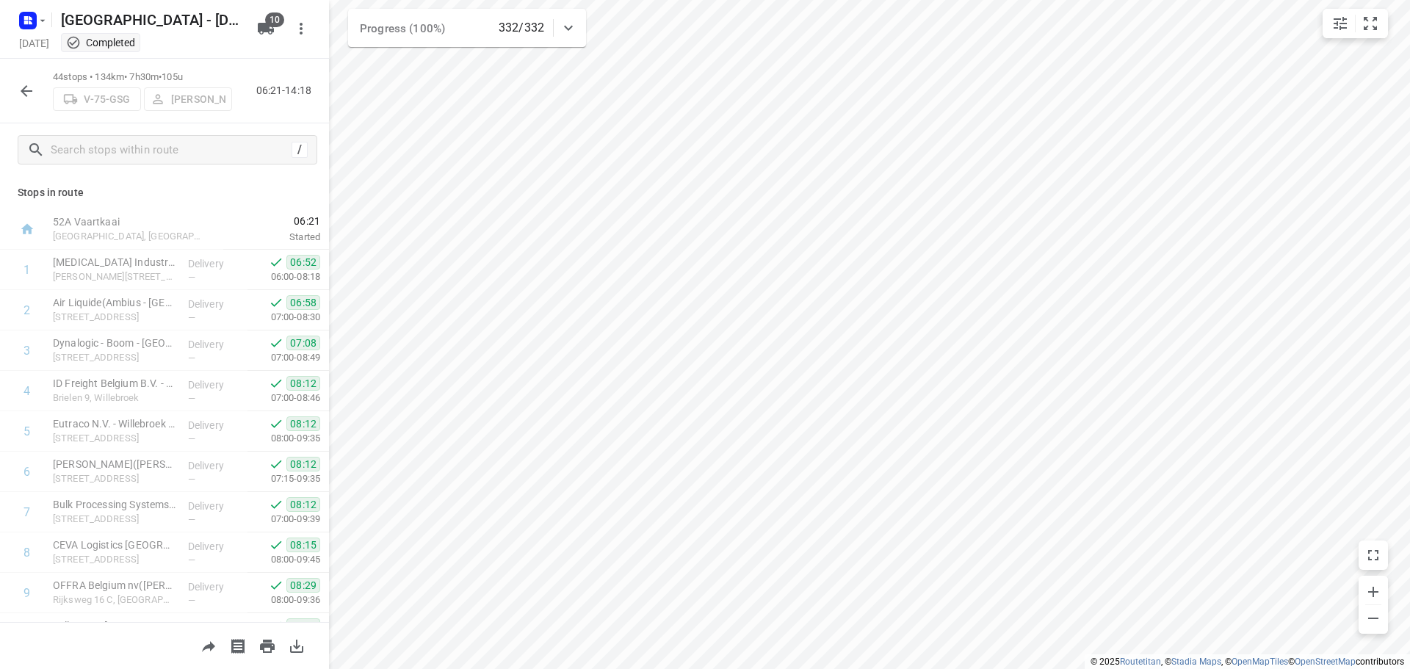
click at [34, 88] on icon "button" at bounding box center [27, 91] width 18 height 18
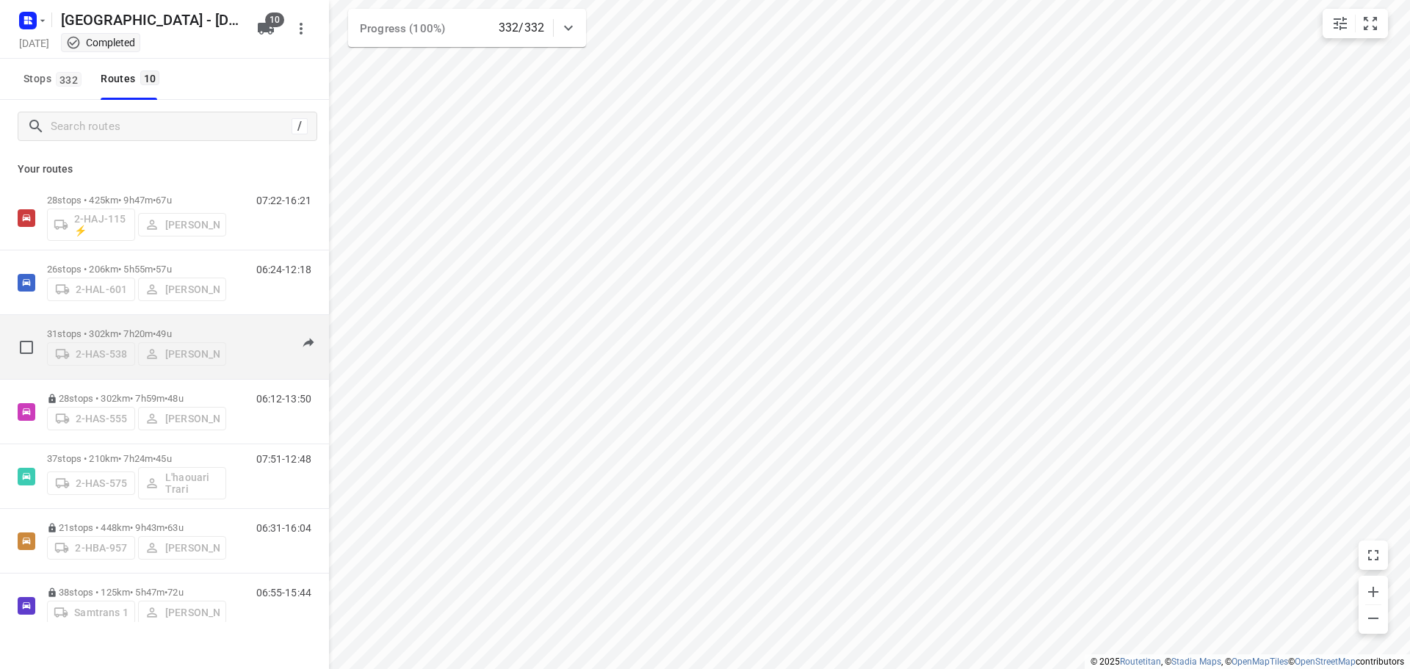
click at [208, 328] on p "31 stops • 302km • 7h20m • 49u" at bounding box center [136, 333] width 179 height 11
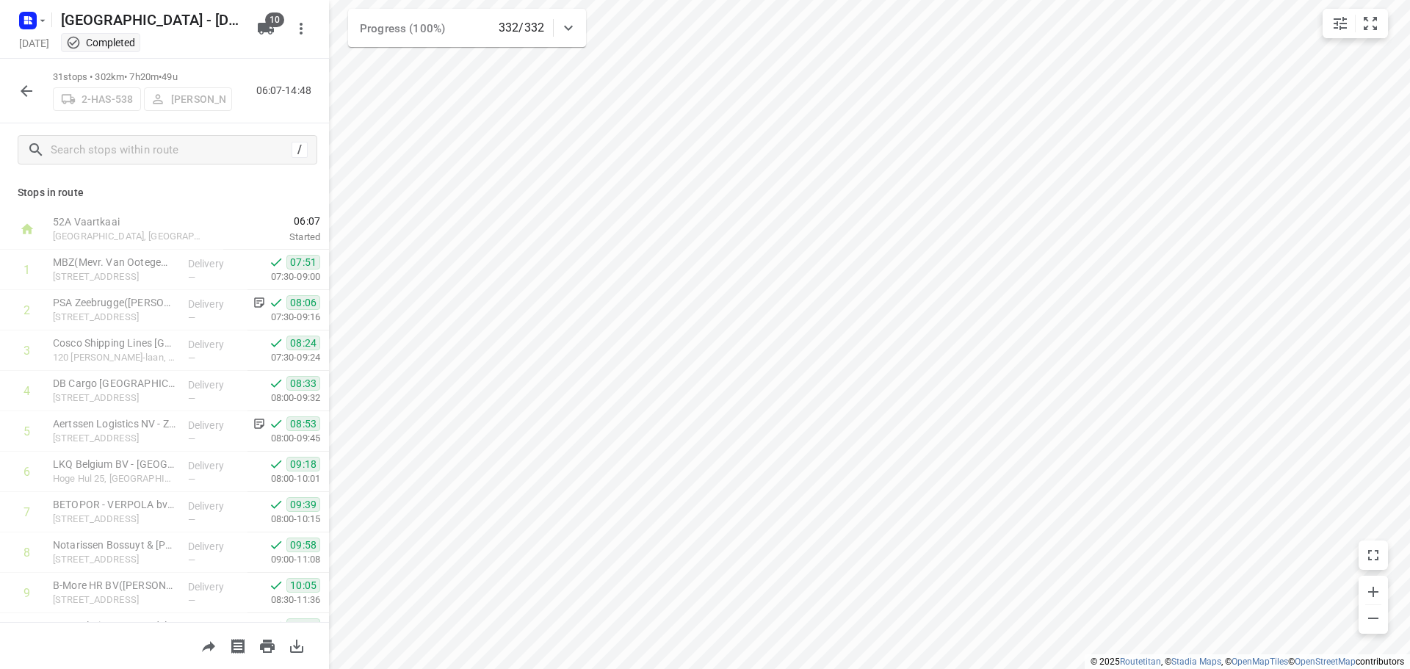
scroll to position [920, 0]
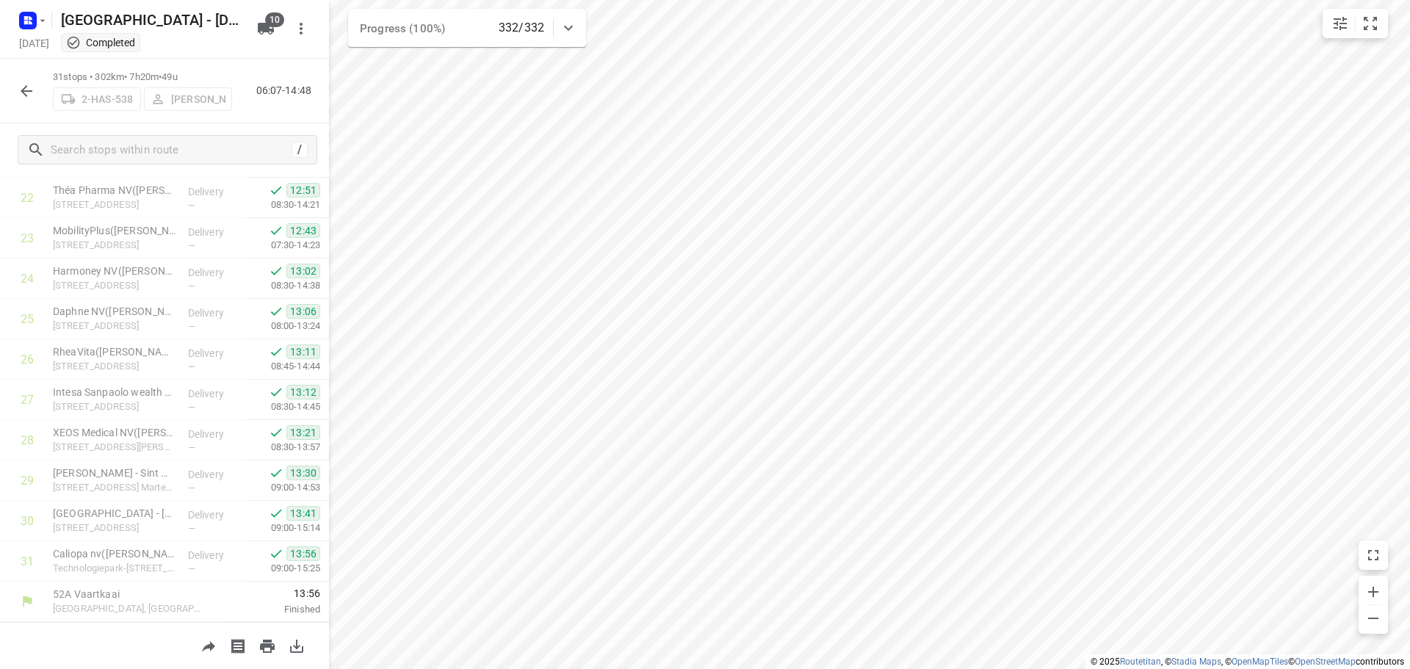
click at [29, 90] on icon "button" at bounding box center [27, 91] width 18 height 18
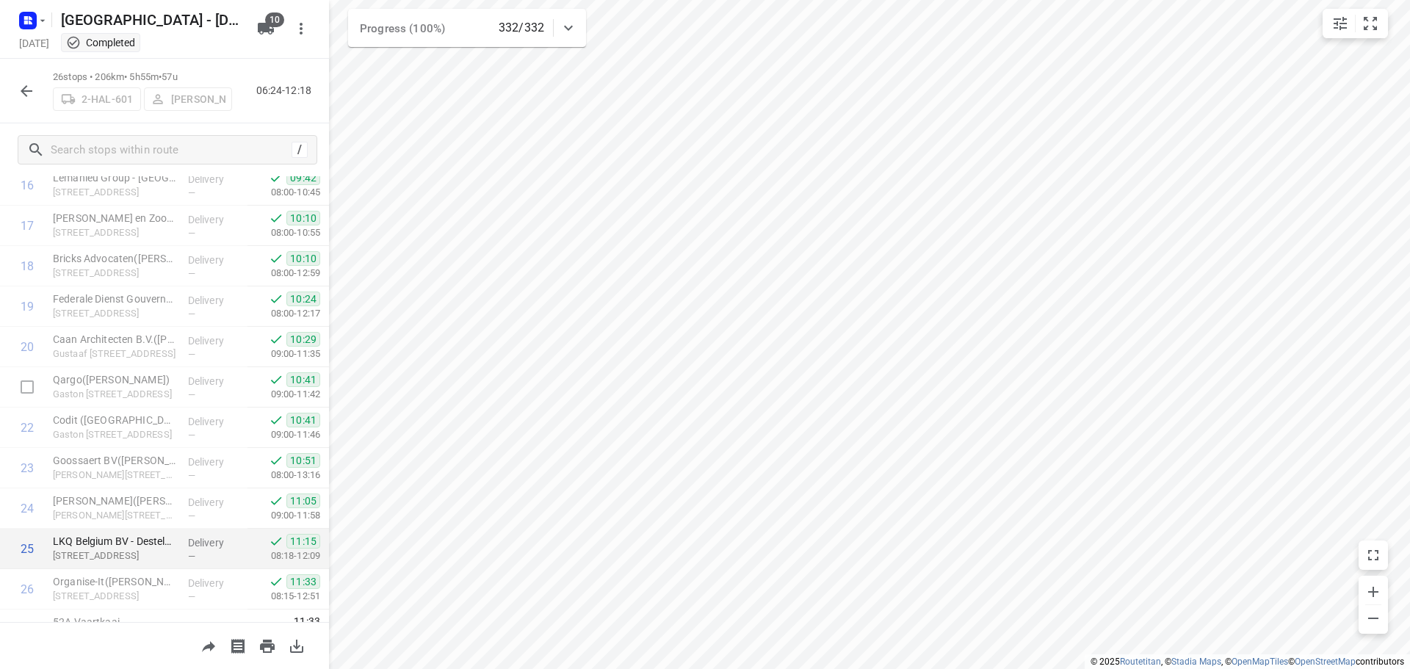
scroll to position [718, 0]
